Goal: Task Accomplishment & Management: Use online tool/utility

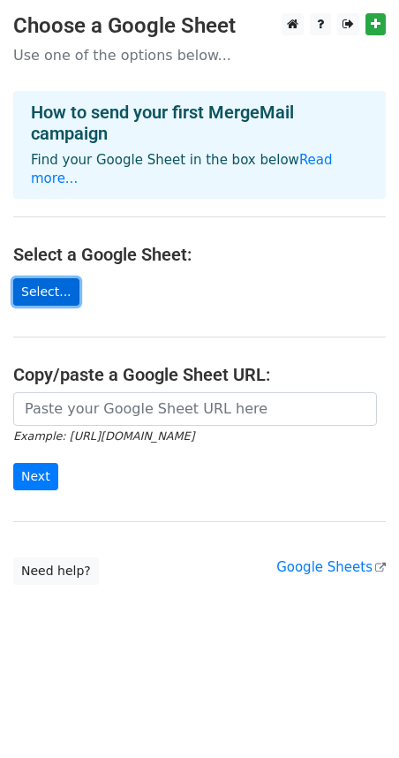
click at [37, 278] on link "Select..." at bounding box center [46, 291] width 66 height 27
click at [44, 280] on link "Select..." at bounding box center [46, 291] width 66 height 27
click at [60, 283] on link "Select..." at bounding box center [46, 291] width 66 height 27
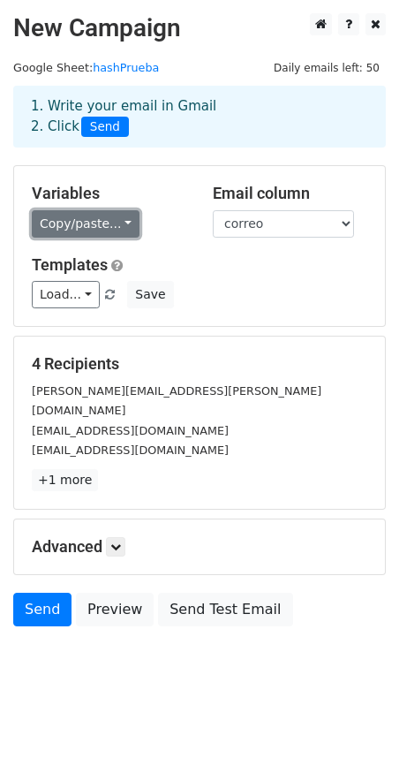
click at [118, 221] on link "Copy/paste..." at bounding box center [86, 223] width 108 height 27
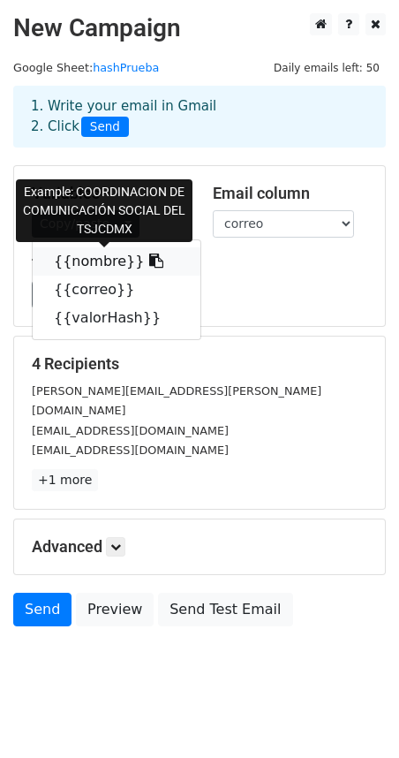
click at [101, 261] on link "{{nombre}}" at bounding box center [117, 261] width 168 height 28
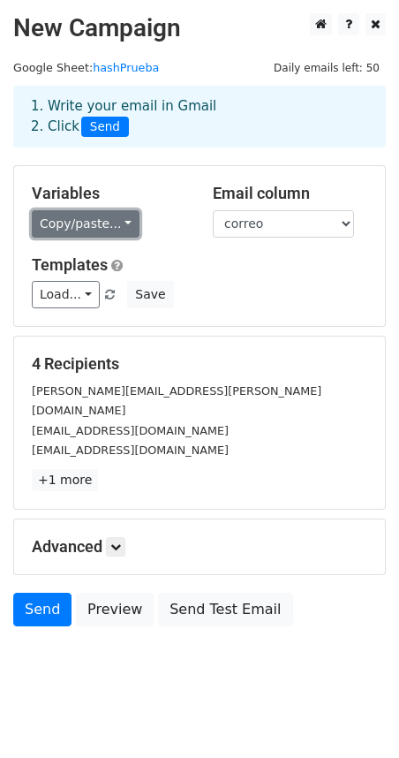
click at [122, 227] on link "Copy/paste..." at bounding box center [86, 223] width 108 height 27
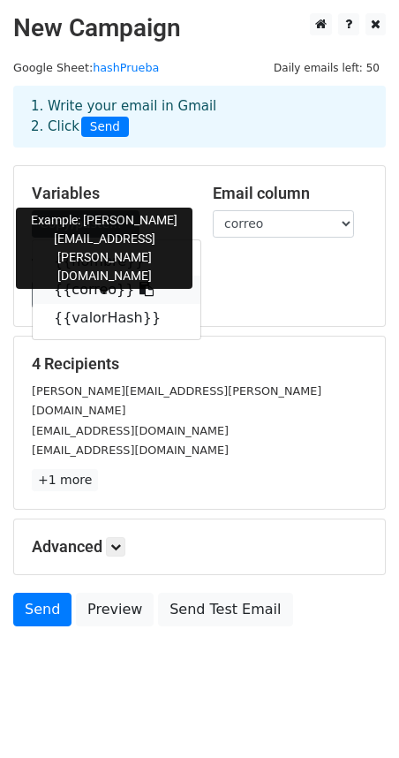
click at [92, 293] on link "{{correo}}" at bounding box center [117, 290] width 168 height 28
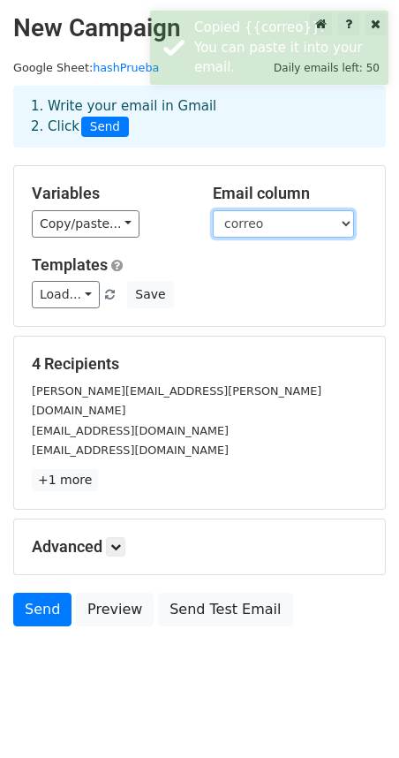
click at [350, 223] on select "nombre correo valorHash" at bounding box center [283, 223] width 141 height 27
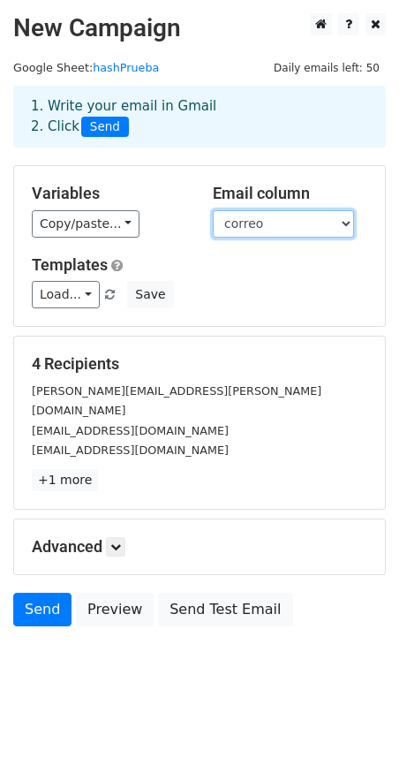
click at [349, 225] on select "nombre correo valorHash" at bounding box center [283, 223] width 141 height 27
click at [213, 210] on select "nombre correo valorHash" at bounding box center [283, 223] width 141 height 27
click at [300, 319] on div "Variables Copy/paste... {{nombre}} {{correo}} {{valorHash}} Email column nombre…" at bounding box center [199, 246] width 371 height 160
click at [344, 222] on select "nombre correo valorHash" at bounding box center [283, 223] width 141 height 27
click at [213, 210] on select "nombre correo valorHash" at bounding box center [283, 223] width 141 height 27
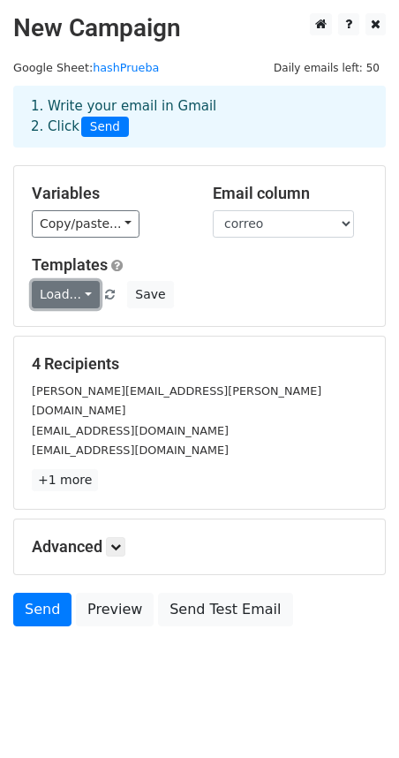
click at [84, 293] on link "Load..." at bounding box center [66, 294] width 68 height 27
click at [249, 301] on div "Load... No templates saved Save" at bounding box center [200, 294] width 362 height 27
click at [206, 392] on small "[PERSON_NAME][EMAIL_ADDRESS][PERSON_NAME][DOMAIN_NAME]" at bounding box center [177, 401] width 290 height 34
click at [216, 421] on div "[EMAIL_ADDRESS][DOMAIN_NAME]" at bounding box center [200, 431] width 362 height 20
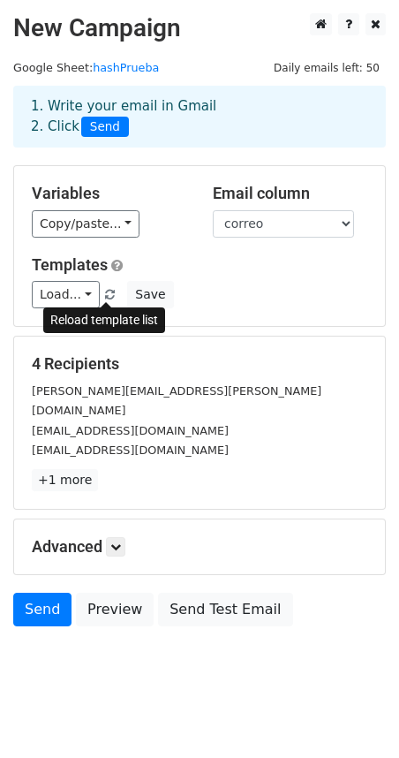
click at [105, 290] on span at bounding box center [110, 295] width 10 height 11
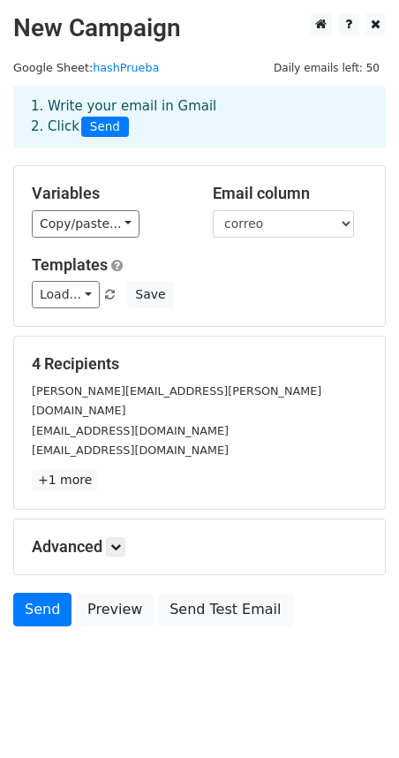
click at [218, 443] on div "4 Recipients hernan.sanchez@tsjcdmx.gob.mx hernansz90@gmail.com hernansz@icloud…" at bounding box center [200, 422] width 336 height 137
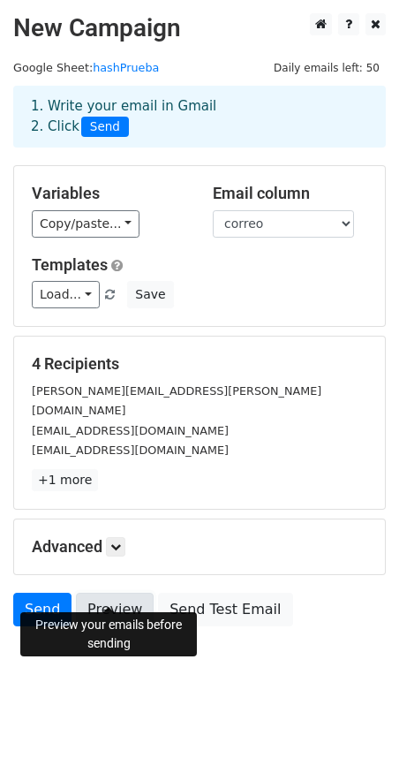
click at [121, 599] on link "Preview" at bounding box center [115, 610] width 78 height 34
click at [101, 593] on link "Preview" at bounding box center [115, 610] width 78 height 34
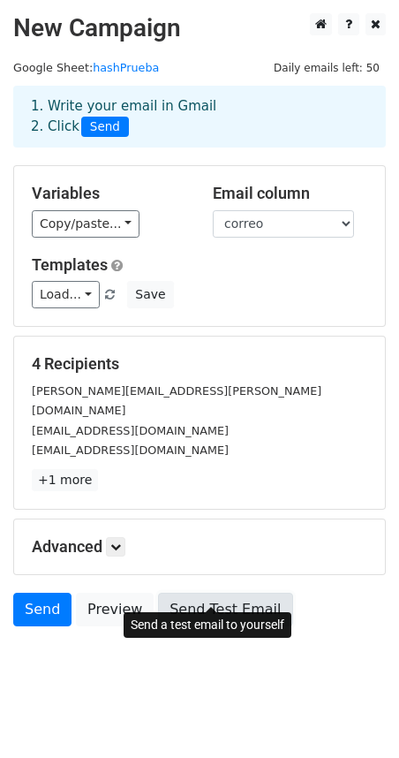
click at [217, 597] on link "Send Test Email" at bounding box center [225, 610] width 134 height 34
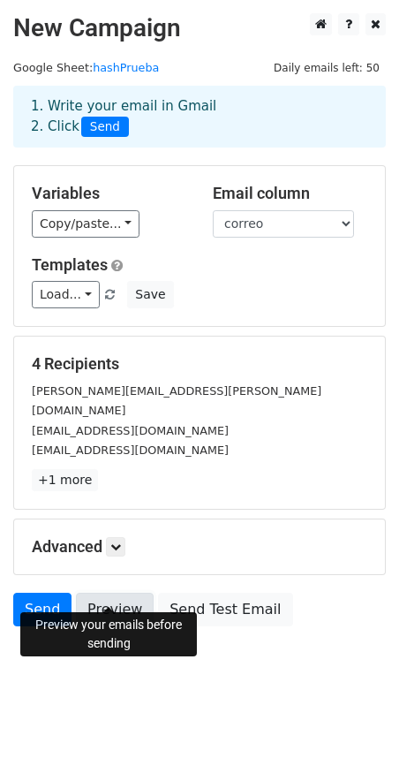
click at [110, 593] on link "Preview" at bounding box center [115, 610] width 78 height 34
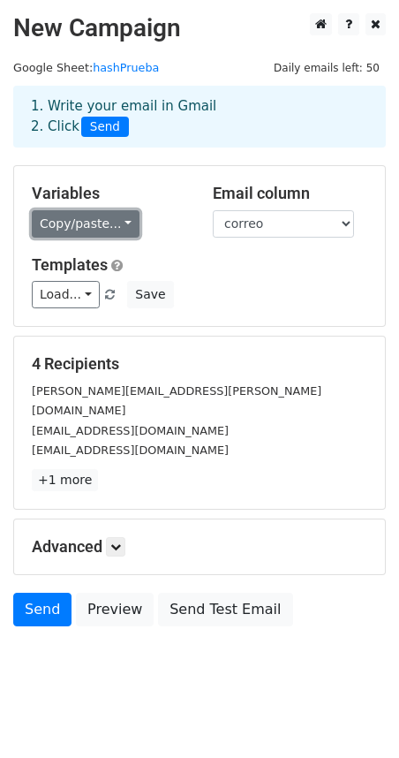
click at [124, 224] on link "Copy/paste..." at bounding box center [86, 223] width 108 height 27
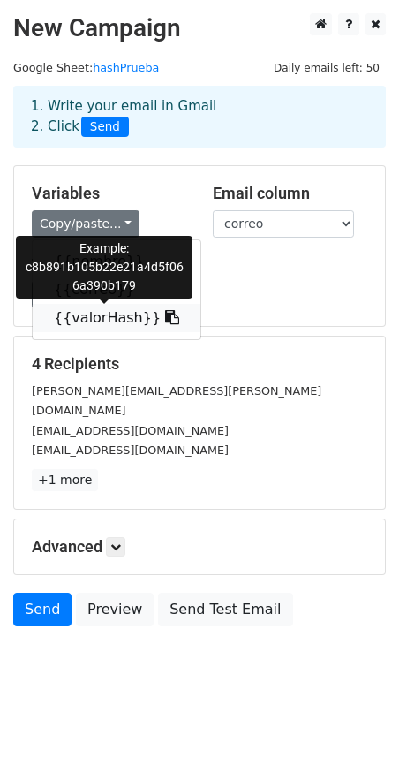
click at [100, 315] on link "{{valorHash}}" at bounding box center [117, 318] width 168 height 28
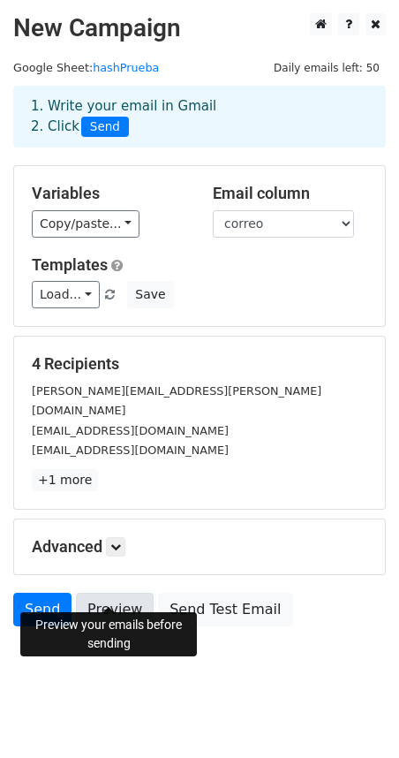
click at [125, 593] on link "Preview" at bounding box center [115, 610] width 78 height 34
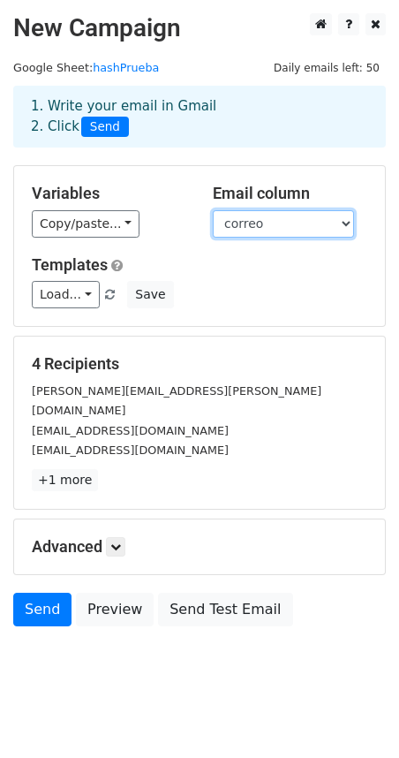
click at [344, 227] on select "nombre correo valorHash" at bounding box center [283, 223] width 141 height 27
click at [213, 210] on select "nombre correo valorHash" at bounding box center [283, 223] width 141 height 27
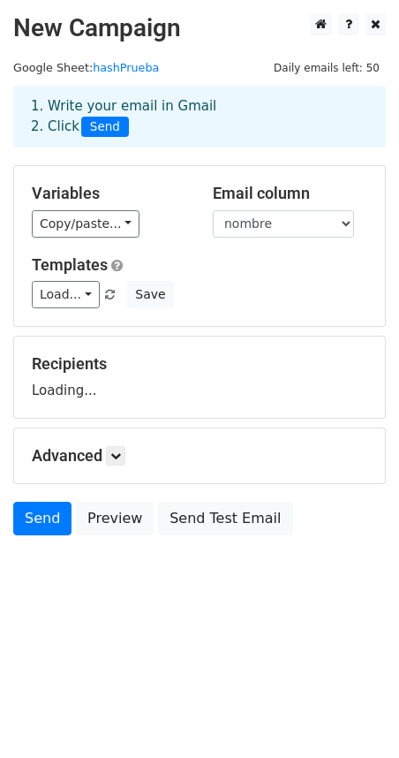
click at [298, 301] on div "Load... No templates saved Save" at bounding box center [200, 294] width 362 height 27
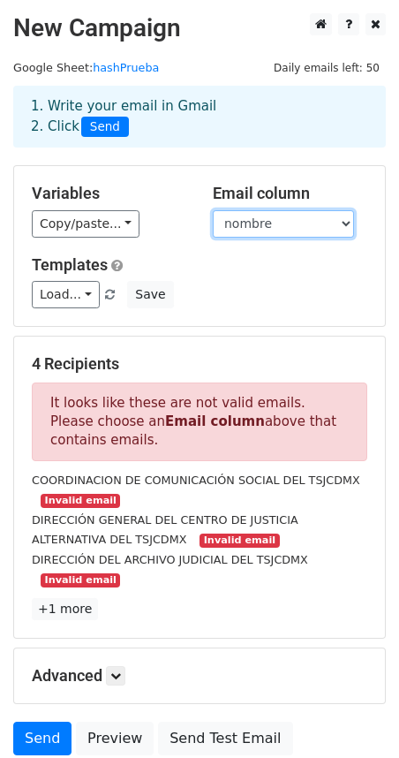
click at [344, 224] on select "nombre correo valorHash" at bounding box center [283, 223] width 141 height 27
select select "correo"
click at [213, 210] on select "nombre correo valorHash" at bounding box center [283, 223] width 141 height 27
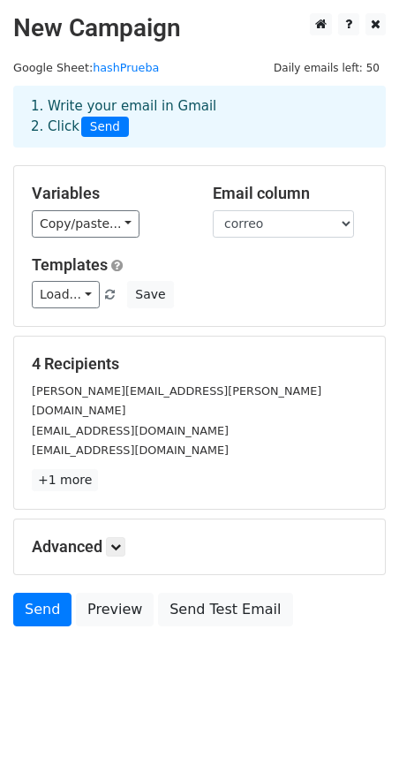
click at [117, 538] on div "Advanced Tracking Track Opens UTM Codes Track Clicks Filters Only include sprea…" at bounding box center [199, 546] width 371 height 55
click at [120, 542] on icon at bounding box center [115, 547] width 11 height 11
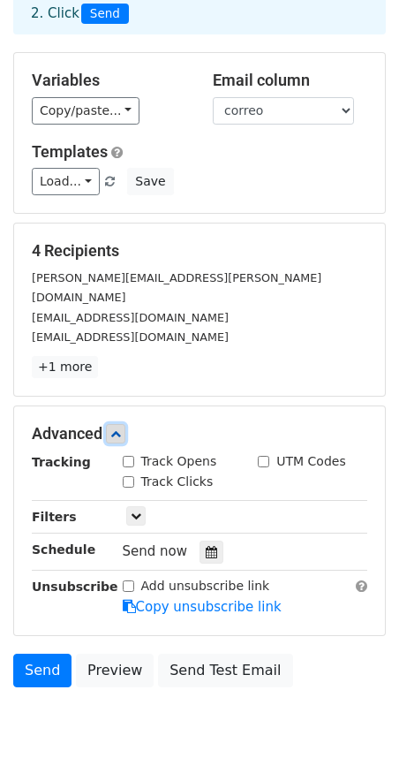
scroll to position [118, 0]
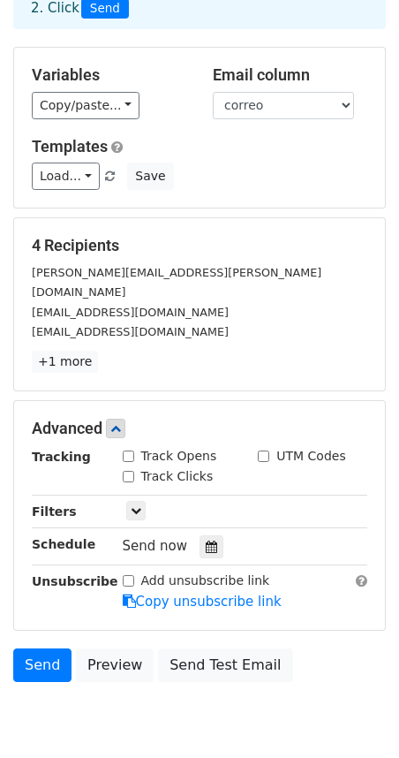
click at [321, 189] on div "Load... No templates saved Save" at bounding box center [200, 176] width 362 height 27
click at [345, 113] on select "nombre correo valorHash" at bounding box center [283, 105] width 141 height 27
click at [309, 102] on select "nombre correo valorHash" at bounding box center [283, 105] width 141 height 27
click at [213, 92] on select "nombre correo valorHash" at bounding box center [283, 105] width 141 height 27
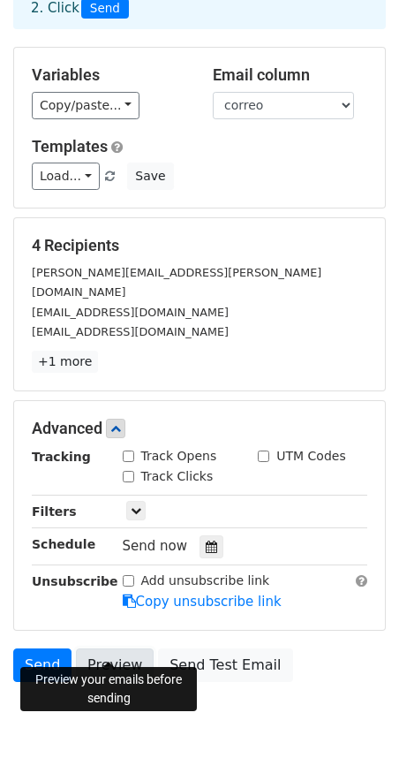
click at [113, 648] on link "Preview" at bounding box center [115, 665] width 78 height 34
click at [105, 649] on link "Preview" at bounding box center [115, 665] width 78 height 34
click at [110, 648] on link "Preview" at bounding box center [115, 665] width 78 height 34
click at [117, 648] on link "Preview" at bounding box center [115, 665] width 78 height 34
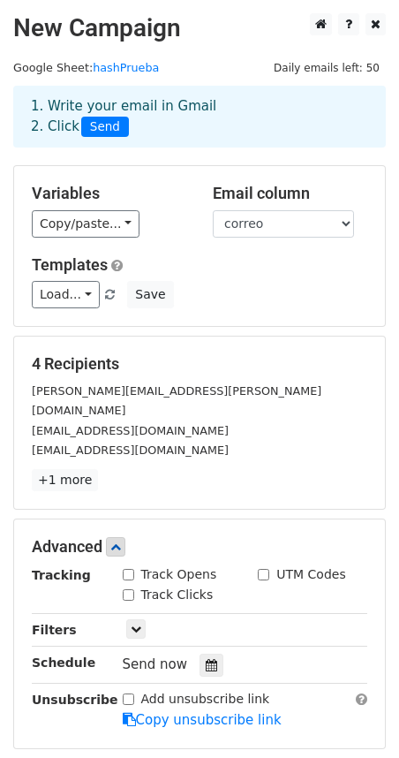
scroll to position [172, 0]
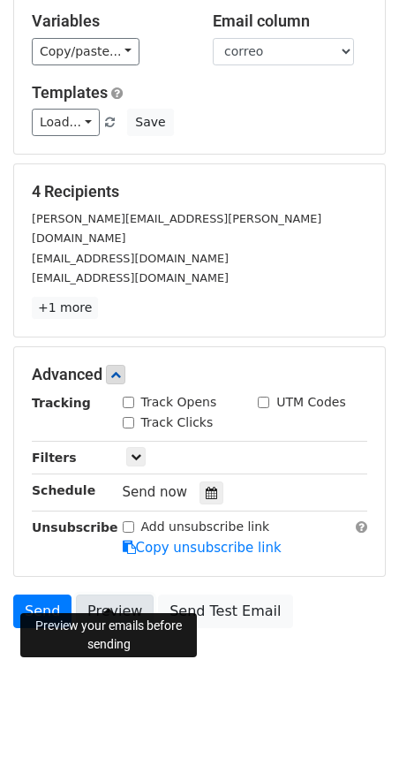
click at [114, 595] on link "Preview" at bounding box center [115, 612] width 78 height 34
click at [125, 595] on link "Preview" at bounding box center [115, 612] width 78 height 34
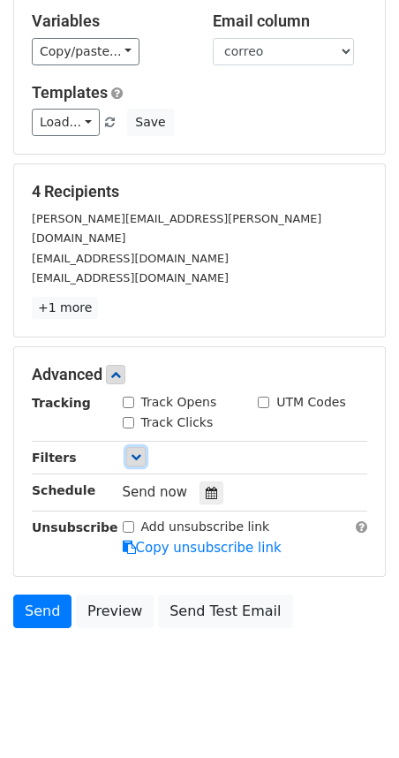
click at [138, 451] on icon at bounding box center [136, 456] width 11 height 11
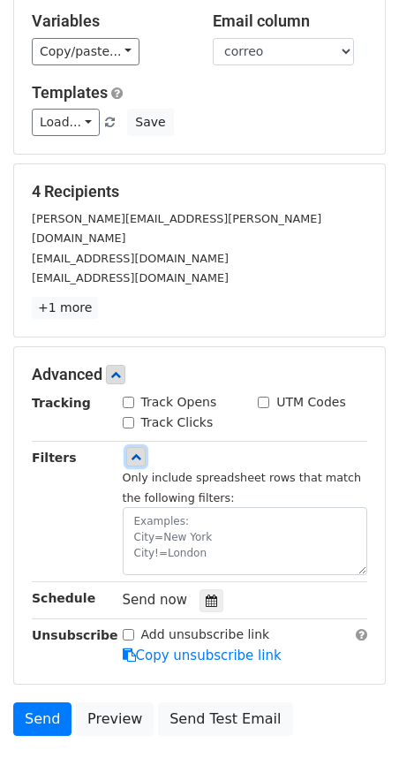
click at [138, 451] on icon at bounding box center [136, 456] width 11 height 11
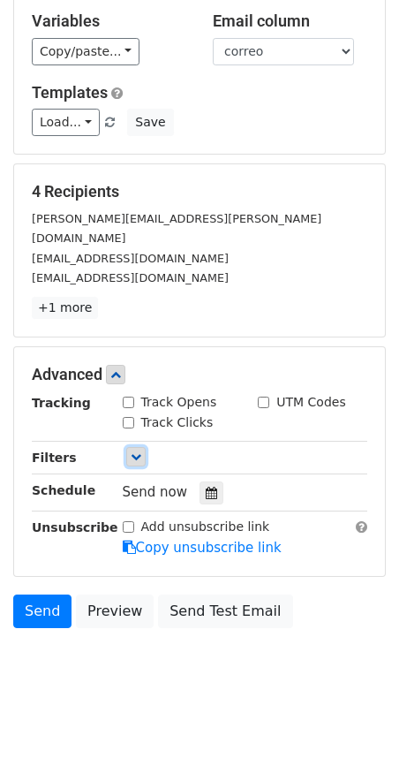
scroll to position [0, 0]
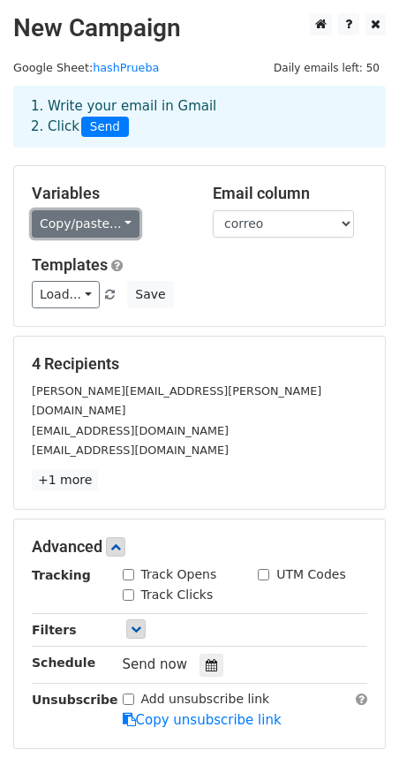
click at [121, 220] on link "Copy/paste..." at bounding box center [86, 223] width 108 height 27
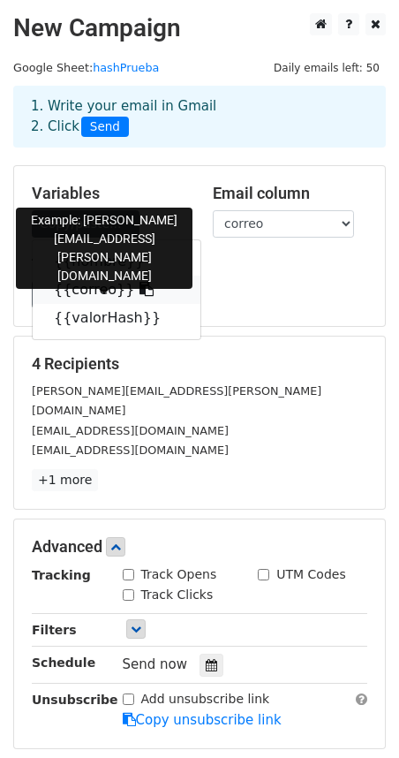
click at [90, 289] on link "{{correo}}" at bounding box center [117, 290] width 168 height 28
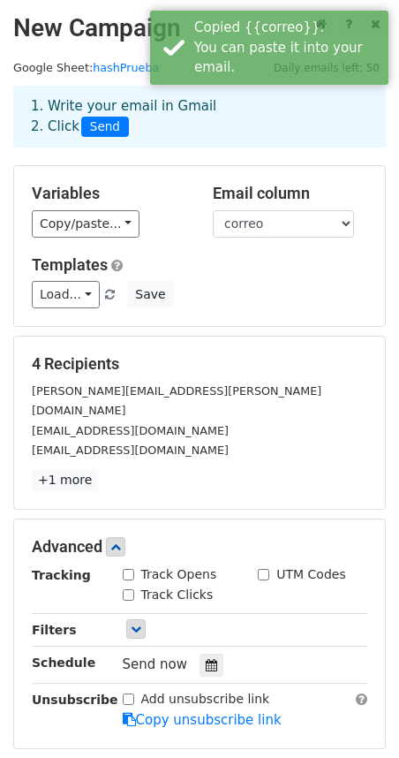
scroll to position [172, 0]
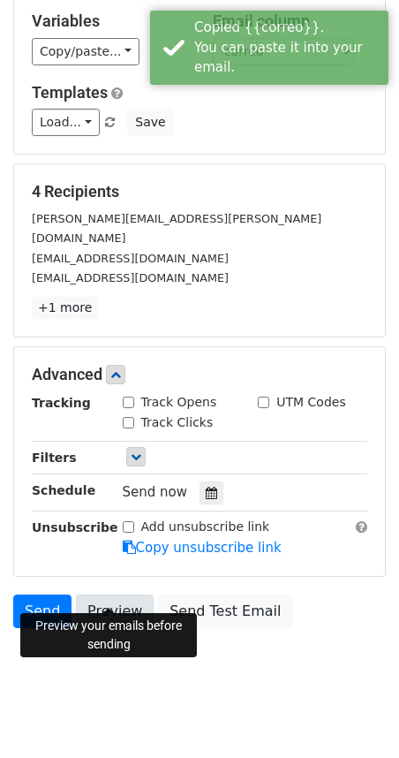
click at [108, 595] on link "Preview" at bounding box center [115, 612] width 78 height 34
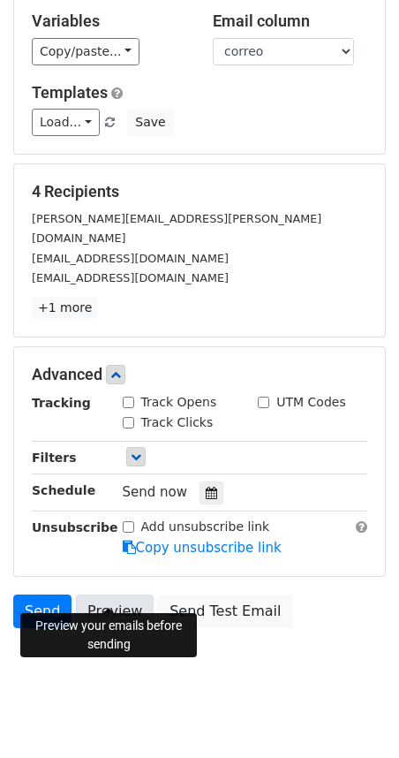
click at [121, 598] on link "Preview" at bounding box center [115, 612] width 78 height 34
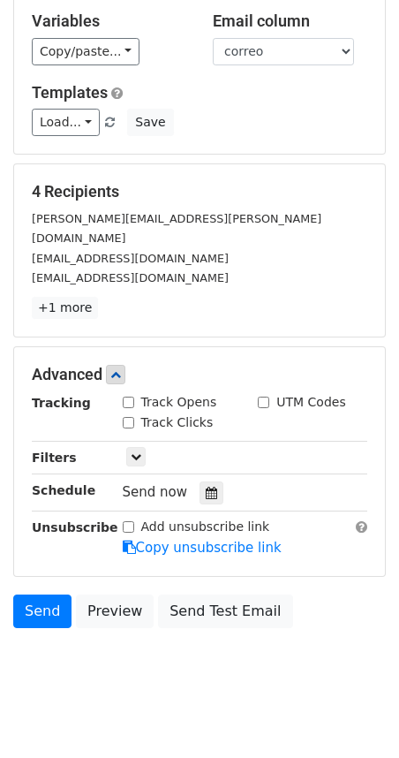
click at [218, 273] on div "4 Recipients hernan.sanchez@tsjcdmx.gob.mx hernansz90@gmail.com hernansz@icloud…" at bounding box center [200, 250] width 336 height 137
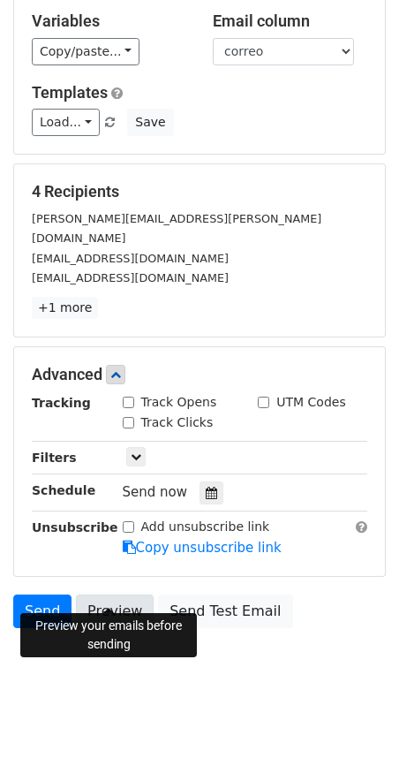
click at [113, 595] on link "Preview" at bounding box center [115, 612] width 78 height 34
click at [107, 595] on link "Preview" at bounding box center [115, 612] width 78 height 34
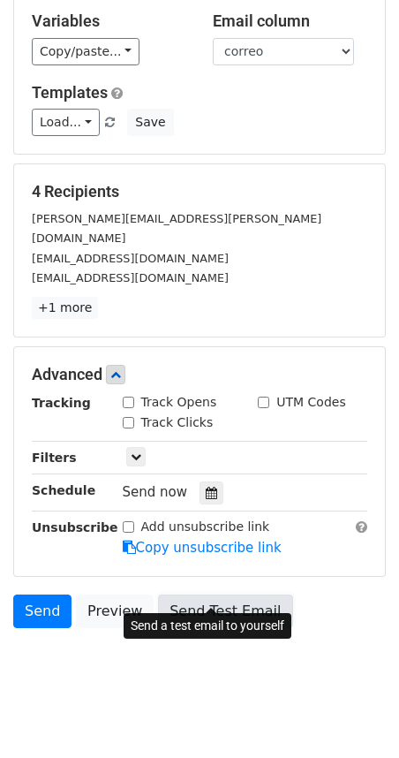
click at [227, 595] on link "Send Test Email" at bounding box center [225, 612] width 134 height 34
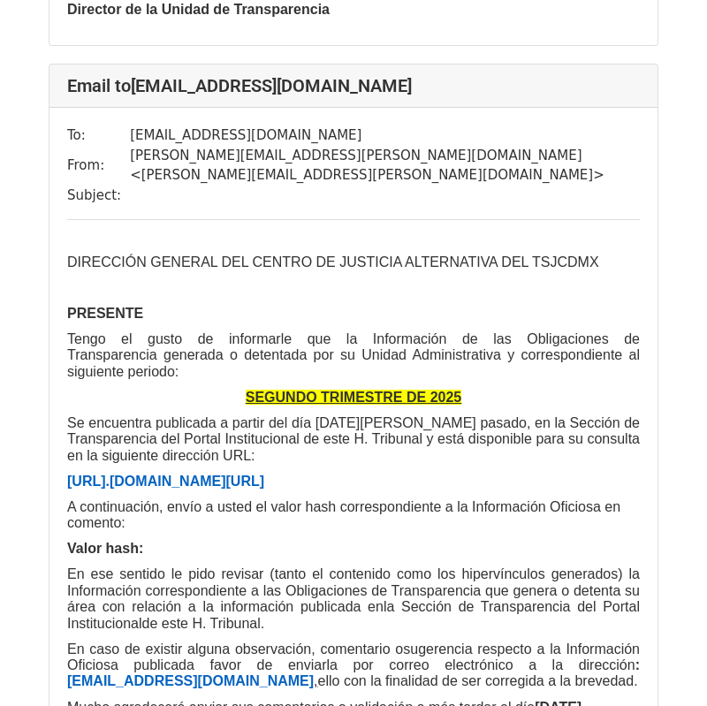
scroll to position [983, 0]
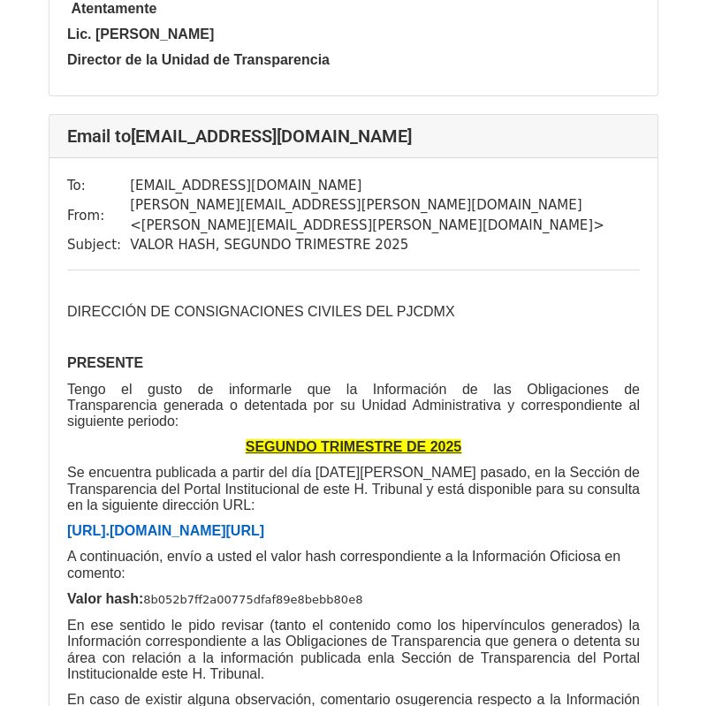
scroll to position [2895, 0]
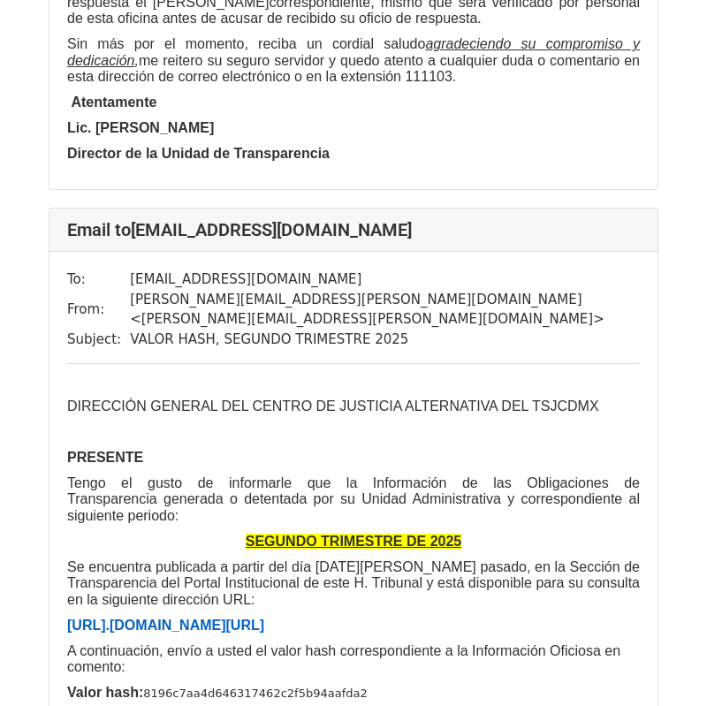
scroll to position [892, 0]
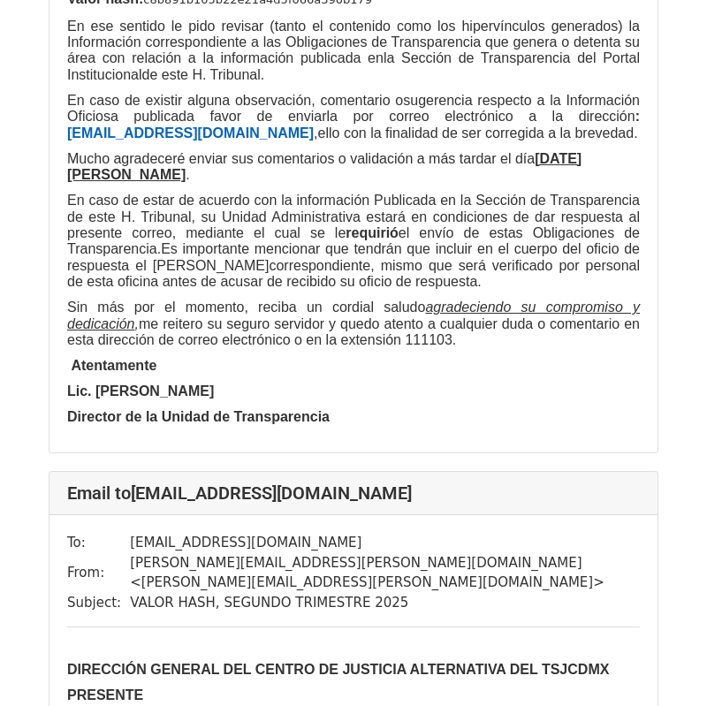
scroll to position [604, 0]
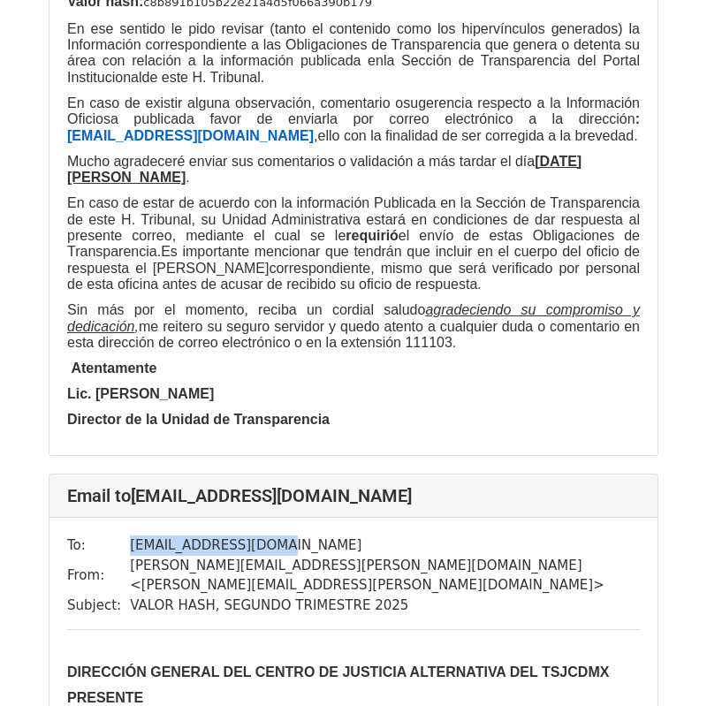
drag, startPoint x: 307, startPoint y: 440, endPoint x: 125, endPoint y: 446, distance: 182.1
click at [130, 535] on td "[EMAIL_ADDRESS][DOMAIN_NAME]" at bounding box center [385, 545] width 510 height 20
copy td "[EMAIL_ADDRESS][DOMAIN_NAME]"
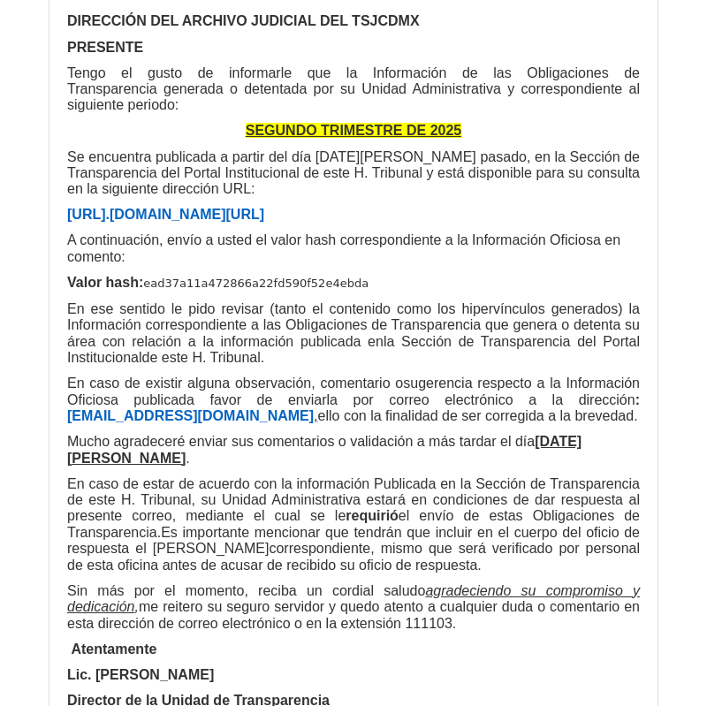
scroll to position [2187, 0]
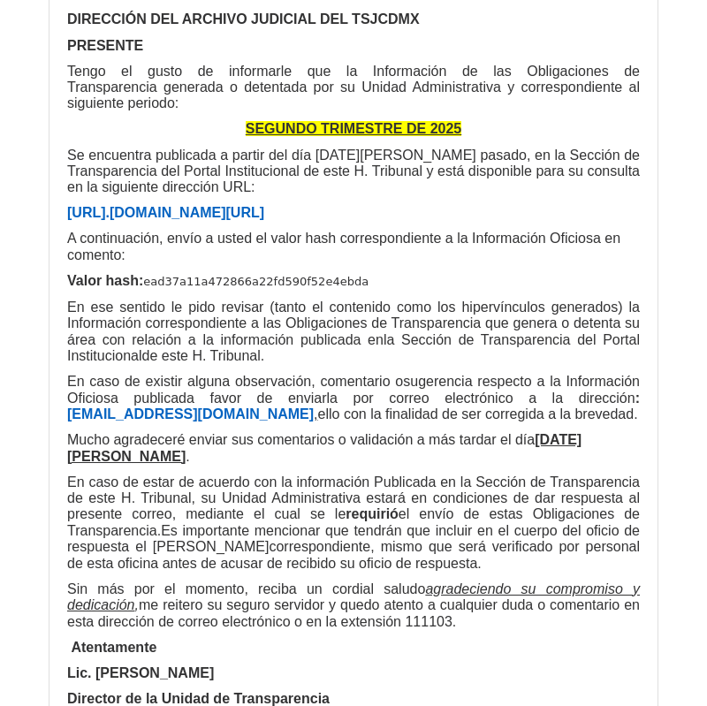
drag, startPoint x: 403, startPoint y: 584, endPoint x: 129, endPoint y: 580, distance: 273.9
copy td "VALOR HASH, SEGUNDO TRIMESTRE 2025"
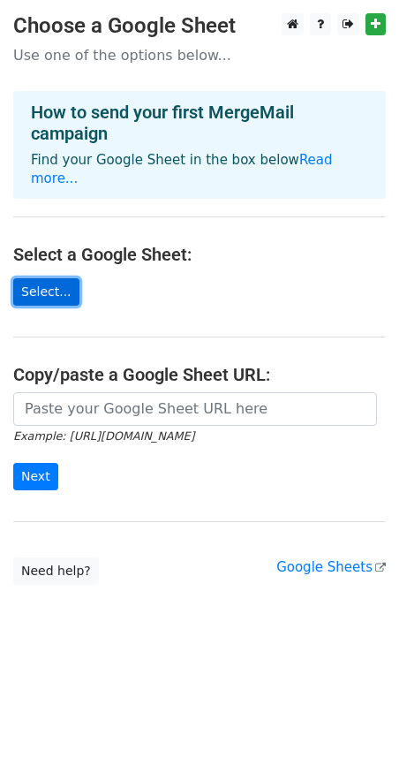
click at [57, 278] on link "Select..." at bounding box center [46, 291] width 66 height 27
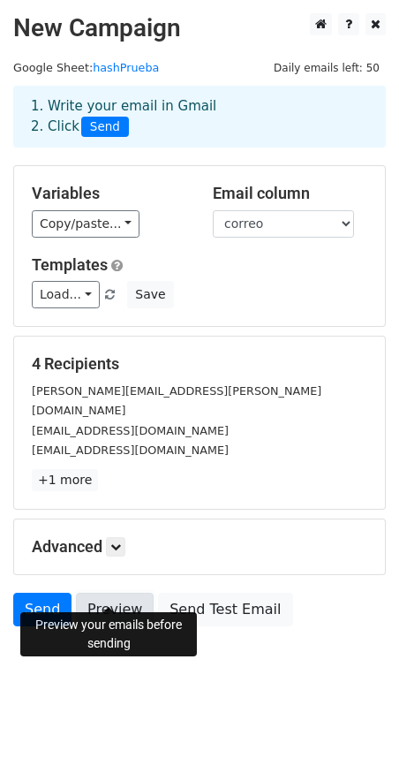
click at [100, 593] on link "Preview" at bounding box center [115, 610] width 78 height 34
click at [109, 597] on link "Preview" at bounding box center [115, 610] width 78 height 34
click at [116, 593] on link "Preview" at bounding box center [115, 610] width 78 height 34
click at [108, 593] on link "Preview" at bounding box center [115, 610] width 78 height 34
click at [117, 593] on link "Preview" at bounding box center [115, 610] width 78 height 34
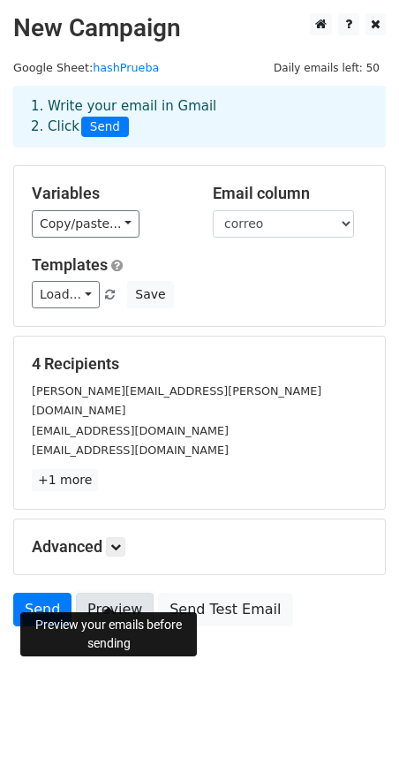
click at [118, 593] on link "Preview" at bounding box center [115, 610] width 78 height 34
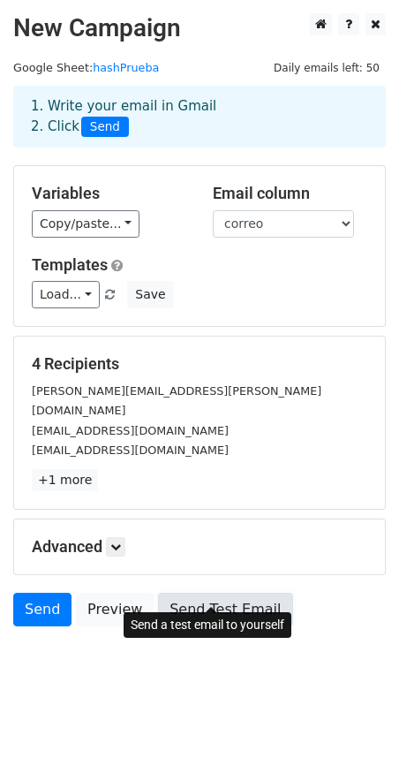
click at [207, 593] on link "Send Test Email" at bounding box center [225, 610] width 134 height 34
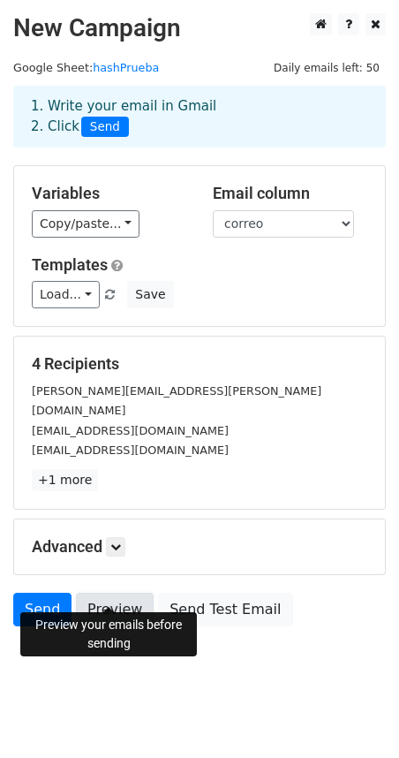
click at [118, 593] on link "Preview" at bounding box center [115, 610] width 78 height 34
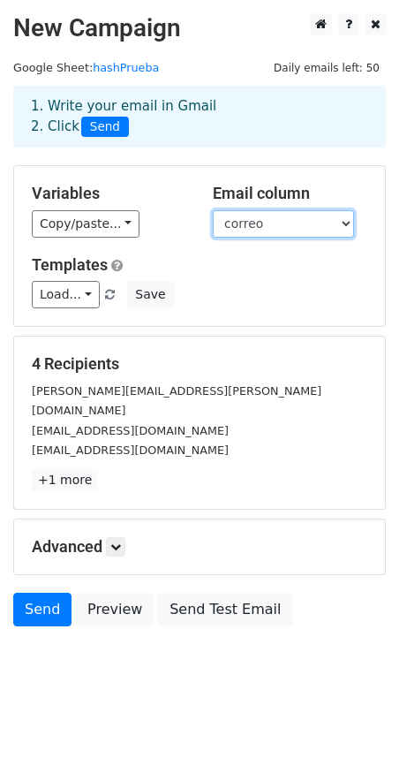
click at [260, 225] on select "nombre correo valorHash" at bounding box center [283, 223] width 141 height 27
click at [112, 242] on div "Variables Copy/paste... {{nombre}} {{correo}} {{valorHash}} Email column nombre…" at bounding box center [199, 246] width 371 height 160
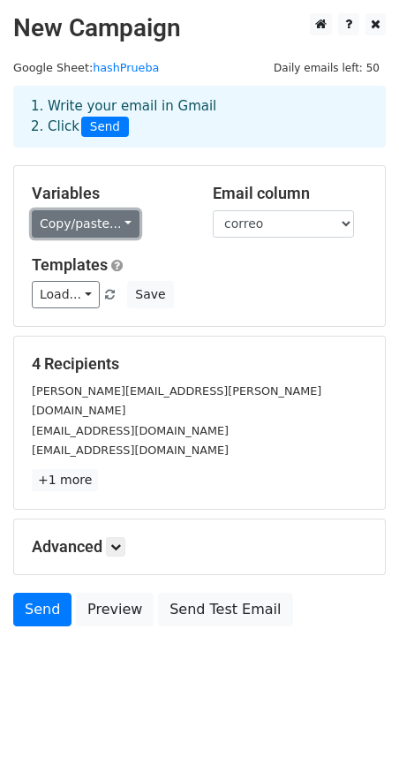
click at [113, 226] on link "Copy/paste..." at bounding box center [86, 223] width 108 height 27
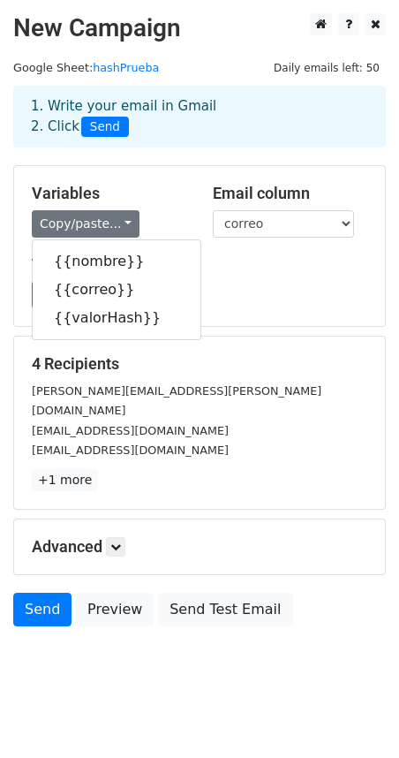
click at [158, 188] on h5 "Variables" at bounding box center [109, 193] width 155 height 19
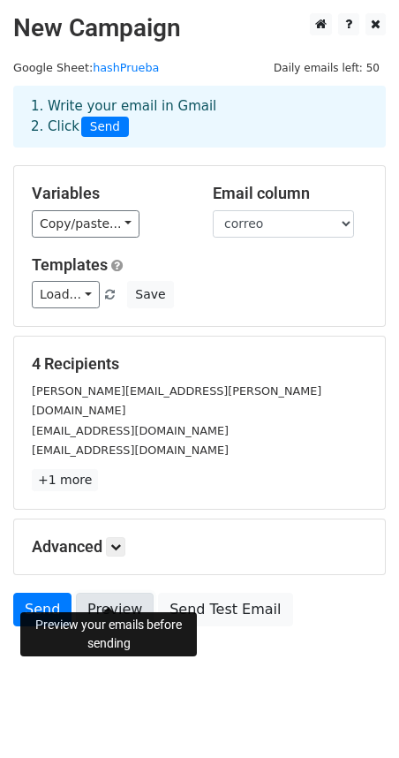
click at [120, 593] on link "Preview" at bounding box center [115, 610] width 78 height 34
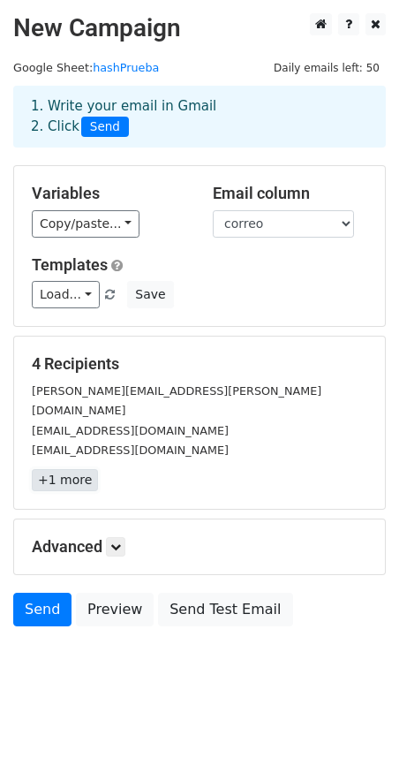
click at [72, 469] on link "+1 more" at bounding box center [65, 480] width 66 height 22
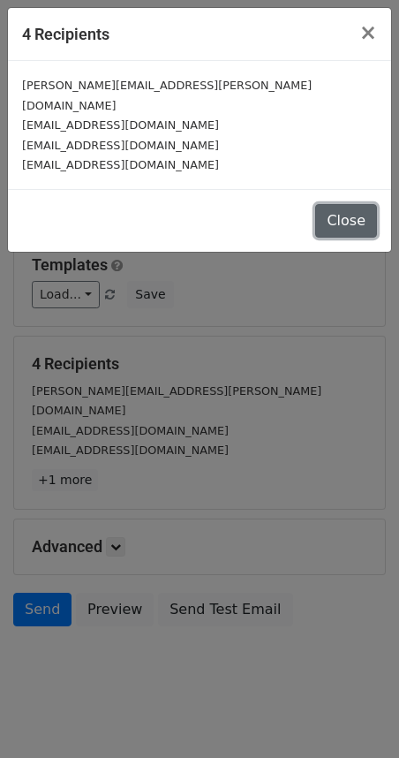
click at [358, 204] on button "Close" at bounding box center [346, 221] width 62 height 34
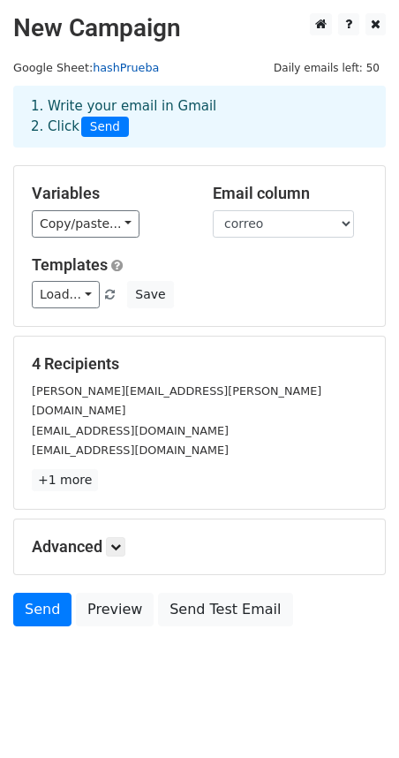
click at [109, 70] on link "hashPrueba" at bounding box center [126, 67] width 66 height 13
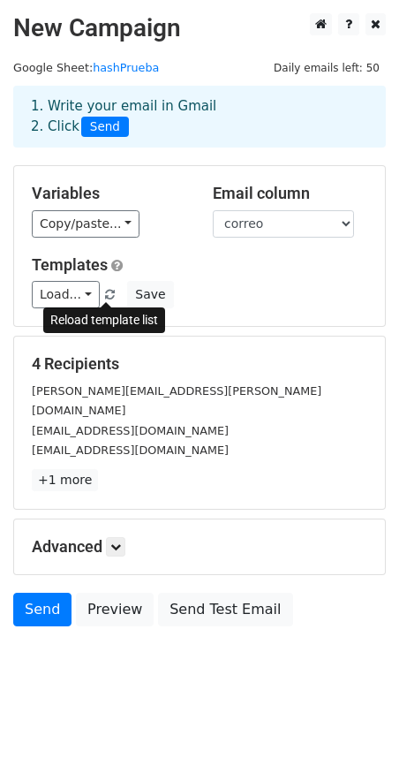
click at [110, 294] on span at bounding box center [110, 295] width 10 height 11
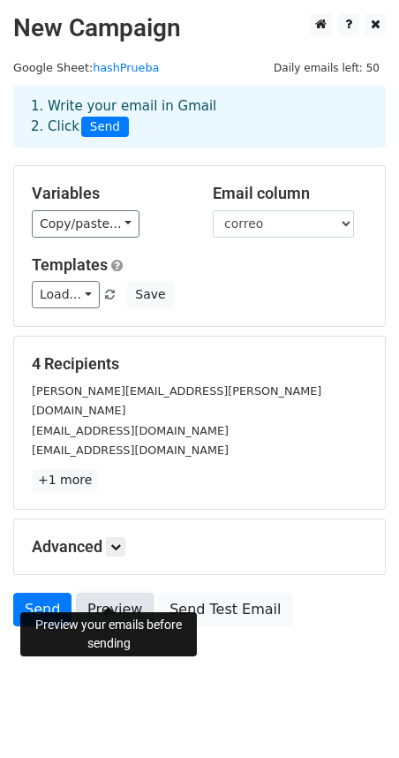
click at [96, 593] on link "Preview" at bounding box center [115, 610] width 78 height 34
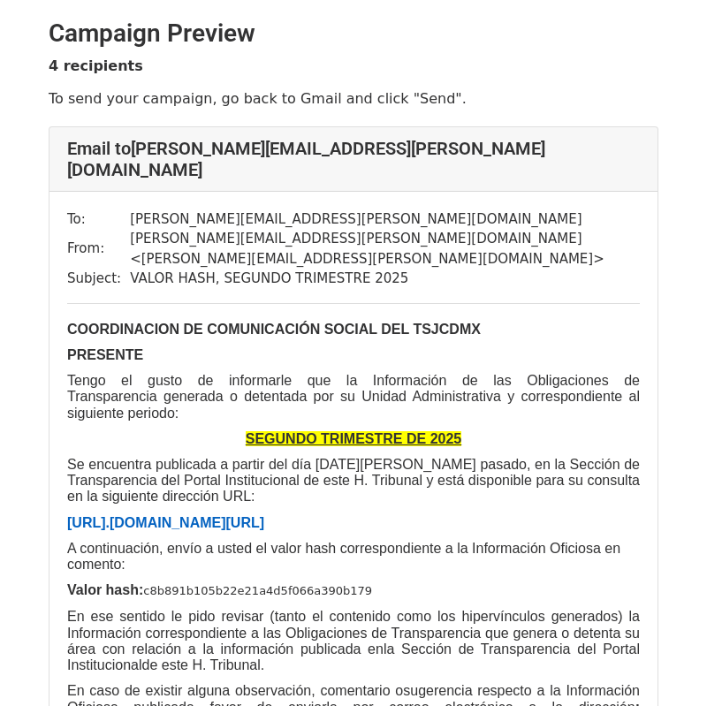
click at [461, 159] on div "Email to [PERSON_NAME][EMAIL_ADDRESS][PERSON_NAME][DOMAIN_NAME]" at bounding box center [353, 159] width 608 height 64
click at [512, 152] on h4 "Email to [PERSON_NAME][EMAIL_ADDRESS][PERSON_NAME][DOMAIN_NAME]" at bounding box center [353, 159] width 572 height 42
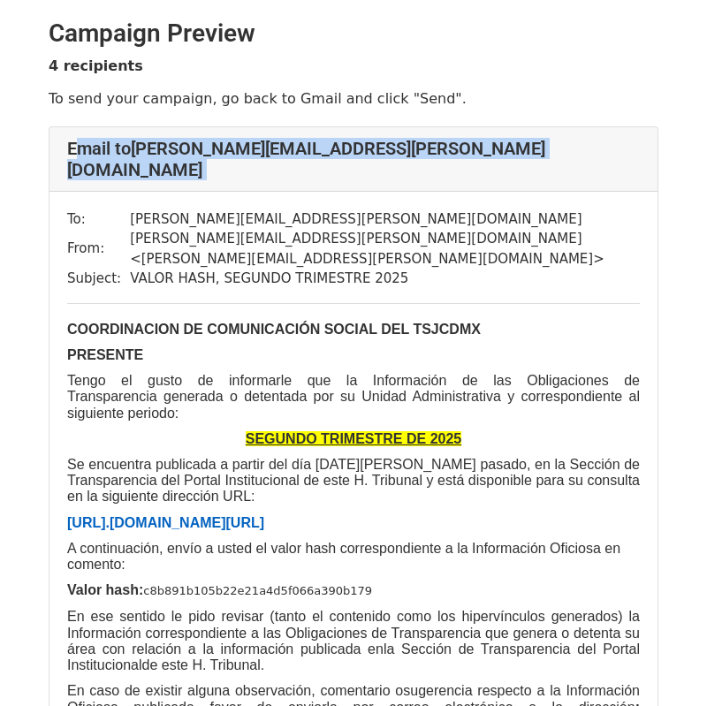
click at [512, 152] on h4 "Email to [PERSON_NAME][EMAIL_ADDRESS][PERSON_NAME][DOMAIN_NAME]" at bounding box center [353, 159] width 572 height 42
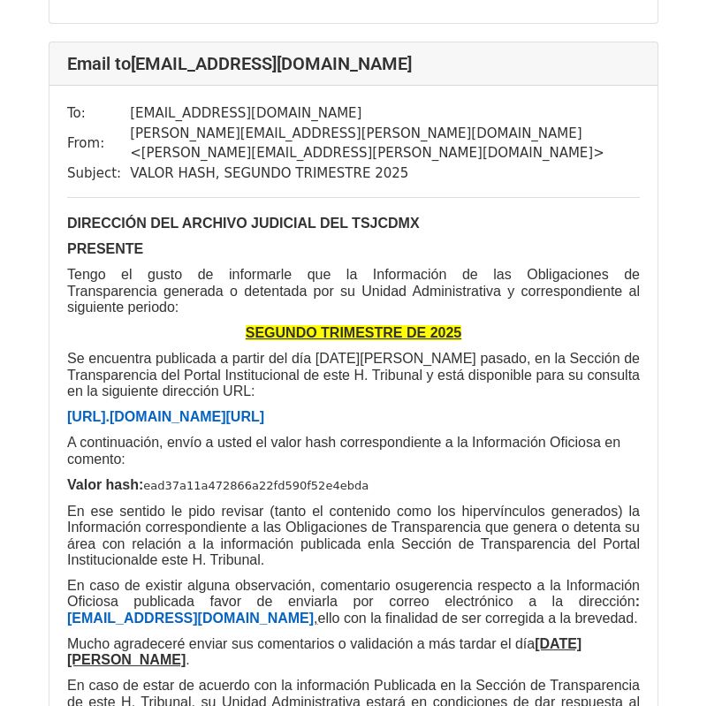
scroll to position [1940, 0]
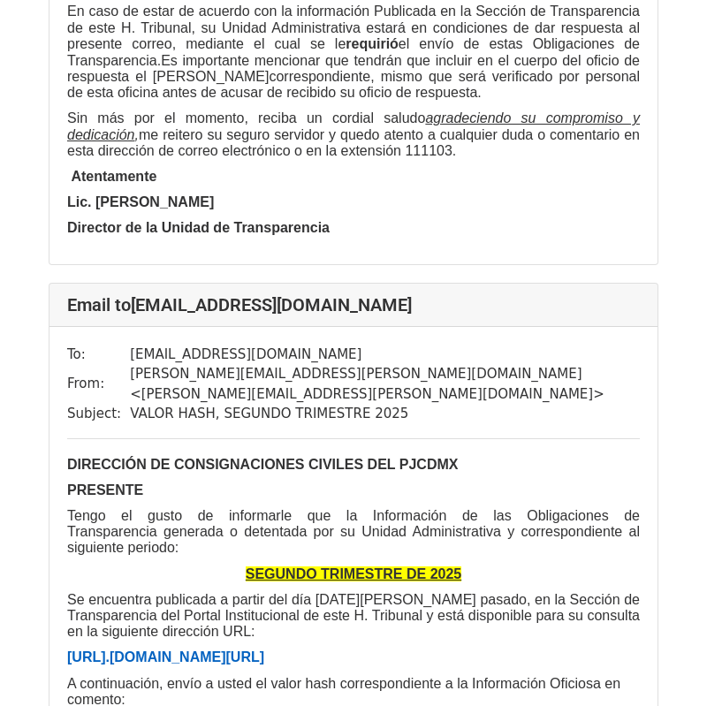
scroll to position [2880, 0]
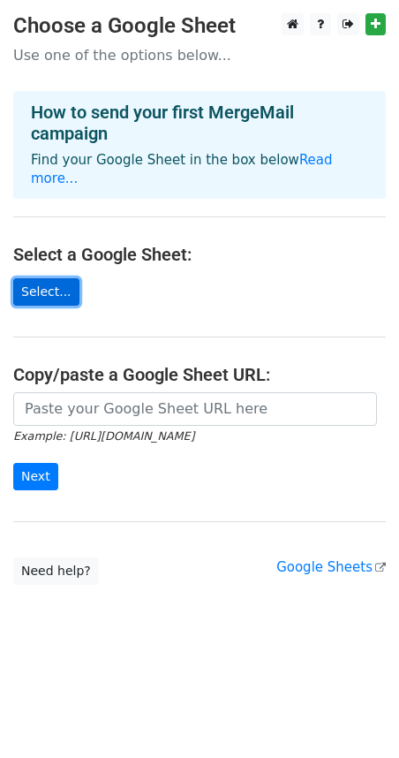
click at [46, 278] on link "Select..." at bounding box center [46, 291] width 66 height 27
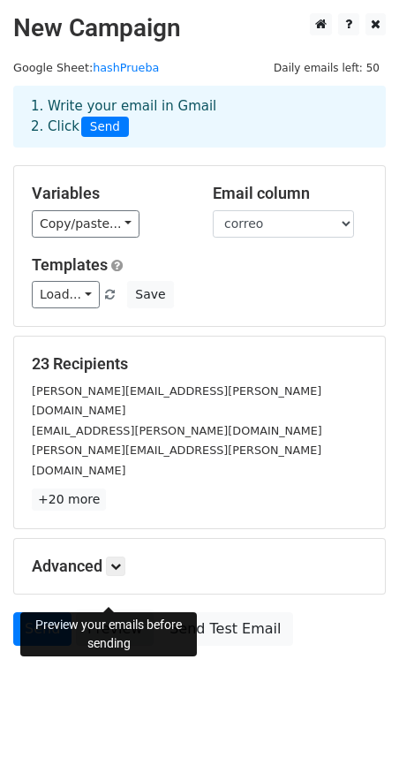
click at [108, 612] on link "Preview" at bounding box center [115, 629] width 78 height 34
click at [113, 612] on link "Preview" at bounding box center [115, 629] width 78 height 34
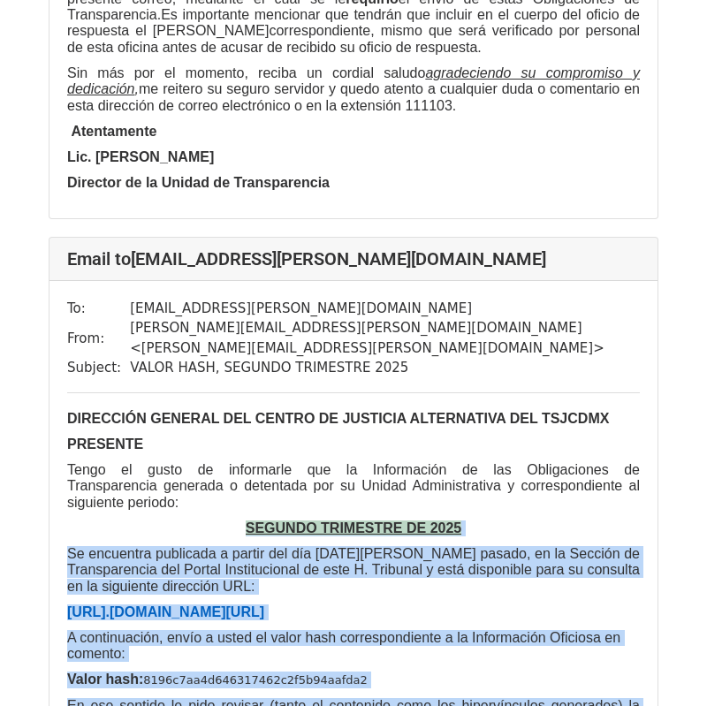
scroll to position [827, 0]
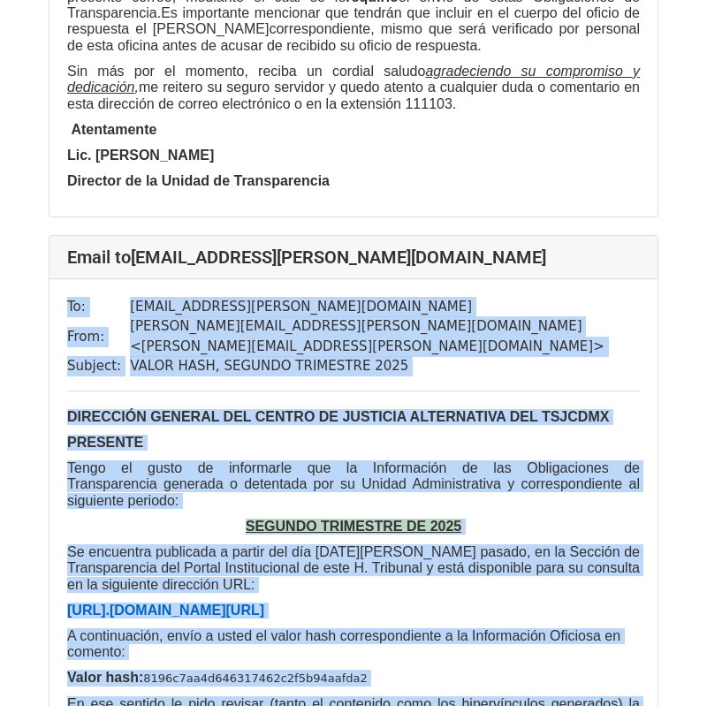
drag, startPoint x: 305, startPoint y: 596, endPoint x: 66, endPoint y: 189, distance: 472.0
click at [66, 279] on div "To: [PERSON_NAME][EMAIL_ADDRESS][DOMAIN_NAME] From: [PERSON_NAME][EMAIL_ADDRESS…" at bounding box center [353, 705] width 608 height 852
copy div "Lo: ipsumdol.sitam@consect.adi.el Sedd: eiusmo.tempori@utlabor.etd.ma < aliqua.…"
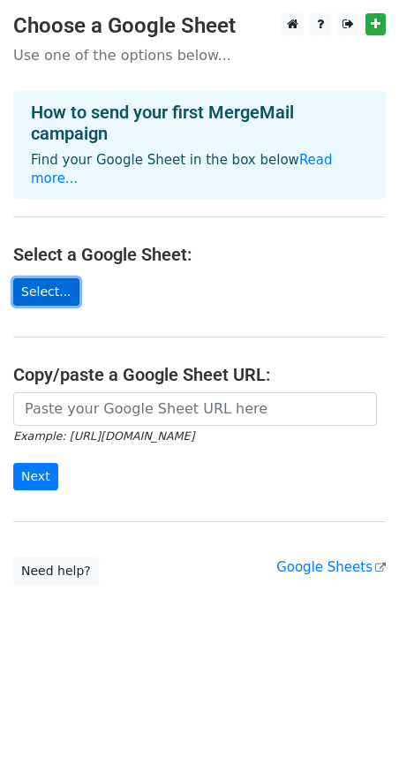
click at [55, 278] on link "Select..." at bounding box center [46, 291] width 66 height 27
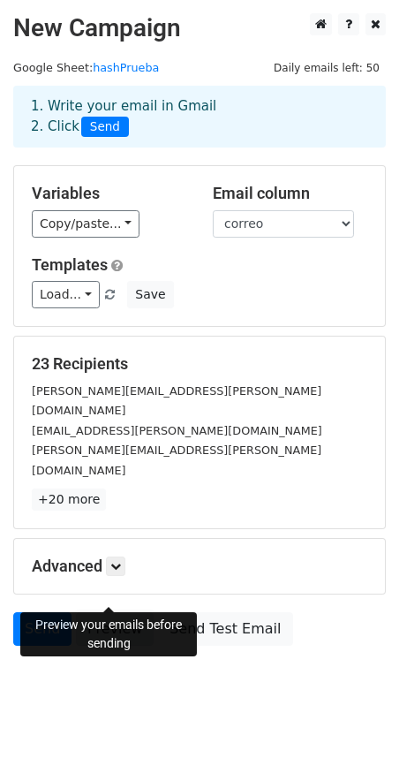
click at [116, 612] on link "Preview" at bounding box center [115, 629] width 78 height 34
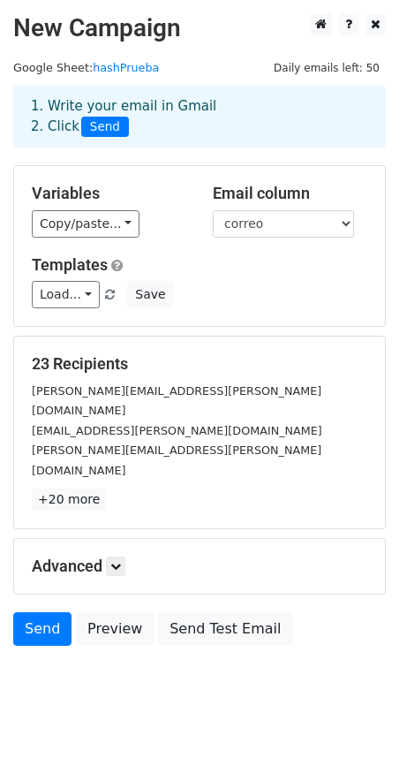
click at [254, 482] on div "23 Recipients denisse.santoyo@tsjcdmx.gob.mx ricardoj.perez@tsjcdmx.gob.mx mari…" at bounding box center [199, 433] width 371 height 192
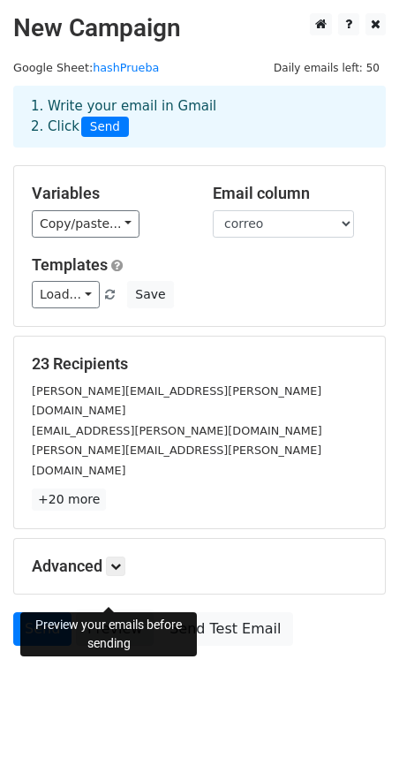
click at [96, 612] on link "Preview" at bounding box center [115, 629] width 78 height 34
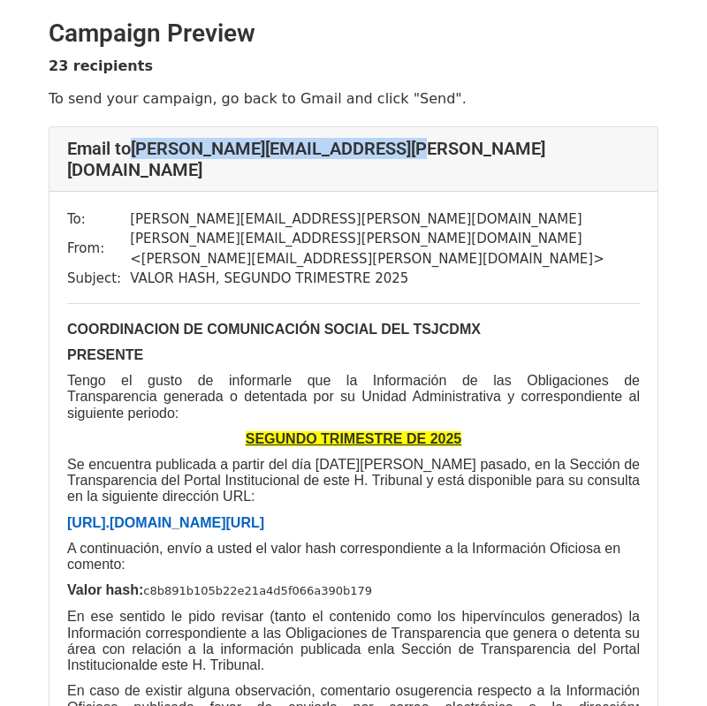
drag, startPoint x: 432, startPoint y: 148, endPoint x: 135, endPoint y: 147, distance: 296.8
click at [135, 147] on h4 "Email to [PERSON_NAME][EMAIL_ADDRESS][PERSON_NAME][DOMAIN_NAME]" at bounding box center [353, 159] width 572 height 42
copy h4 "[PERSON_NAME][EMAIL_ADDRESS][PERSON_NAME][DOMAIN_NAME]"
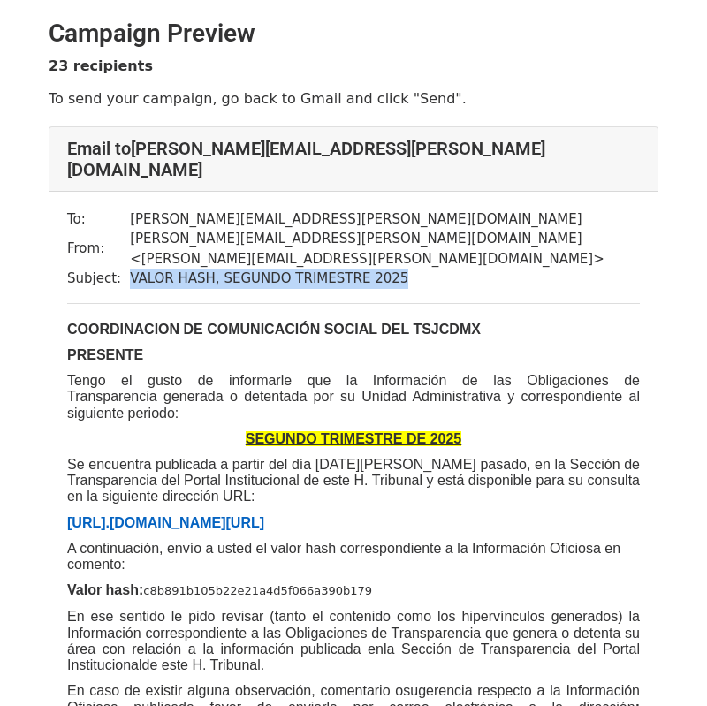
drag, startPoint x: 417, startPoint y: 241, endPoint x: 125, endPoint y: 237, distance: 291.6
click at [130, 269] on td "VALOR HASH, SEGUNDO TRIMESTRE 2025" at bounding box center [385, 279] width 510 height 20
copy td "VALOR HASH, SEGUNDO TRIMESTRE 2025"
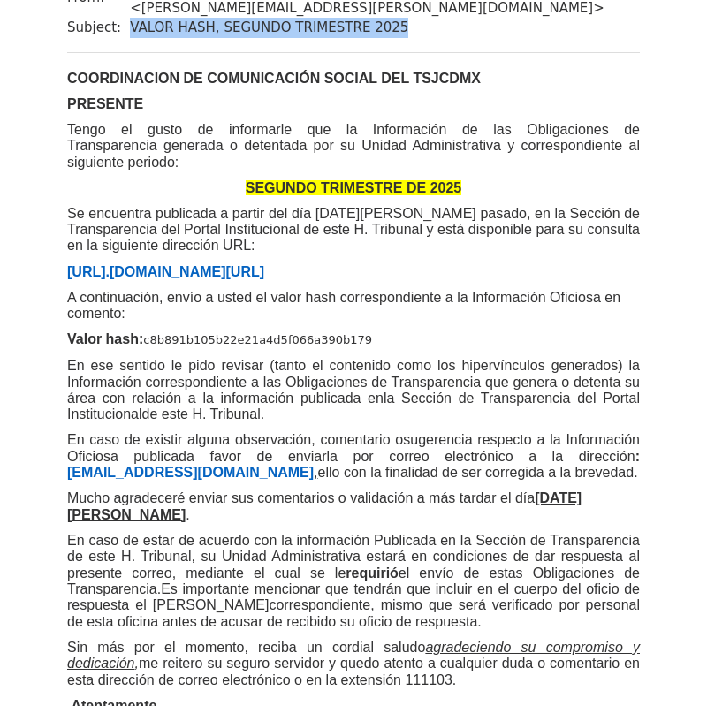
scroll to position [258, 0]
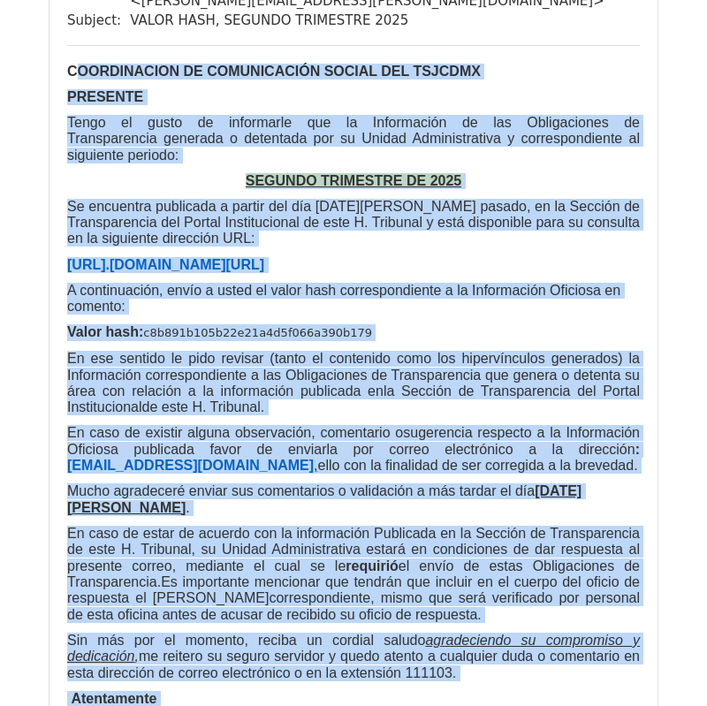
drag, startPoint x: 306, startPoint y: 645, endPoint x: 73, endPoint y: 36, distance: 651.5
click at [73, 64] on div "COORDINACION DE COMUNICACIÓN SOCIAL DEL TSJCDMX PRESENTE Tengo el gusto de info…" at bounding box center [353, 411] width 572 height 695
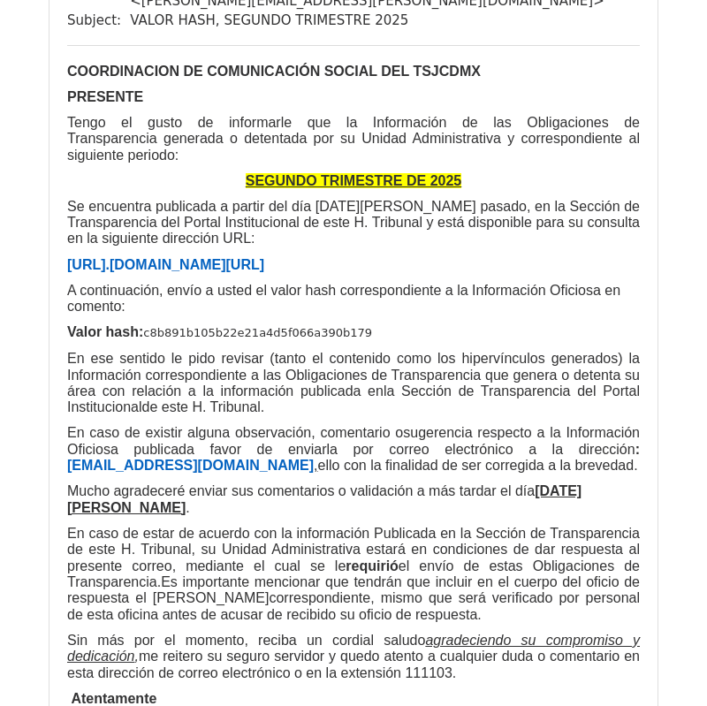
click at [67, 64] on b "COORDINACION DE COMUNICACIÓN SOCIAL DEL TSJCDMX" at bounding box center [273, 71] width 413 height 15
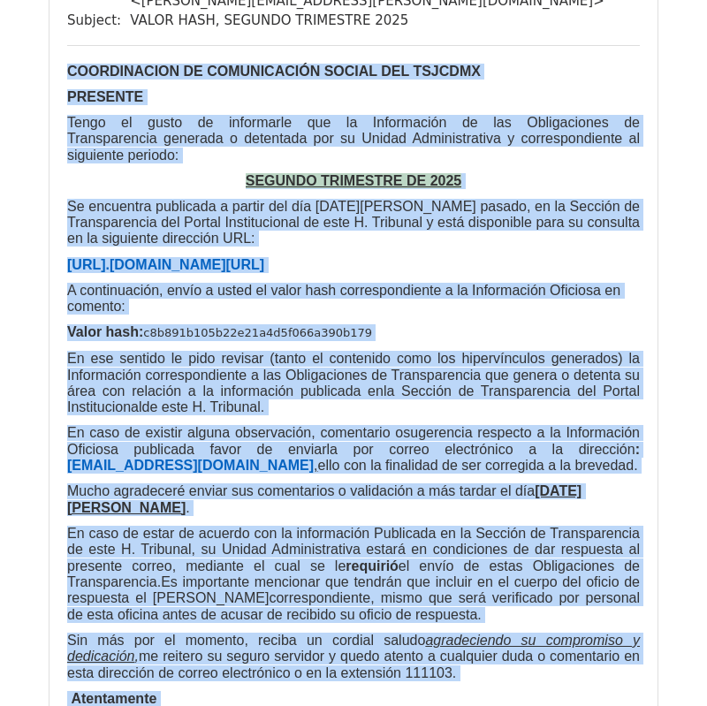
drag, startPoint x: 64, startPoint y: 33, endPoint x: 317, endPoint y: 659, distance: 675.4
click at [317, 659] on div "To: denisse.santoyo@tsjcdmx.gob.mx From: hernan.sanchez@tsjcdmx.gob.mx < hernan…" at bounding box center [353, 360] width 608 height 852
copy div "COORDINACION DE COMUNICACIÓN SOCIAL DEL TSJCDMX PRESENTE Tengo el gusto de info…"
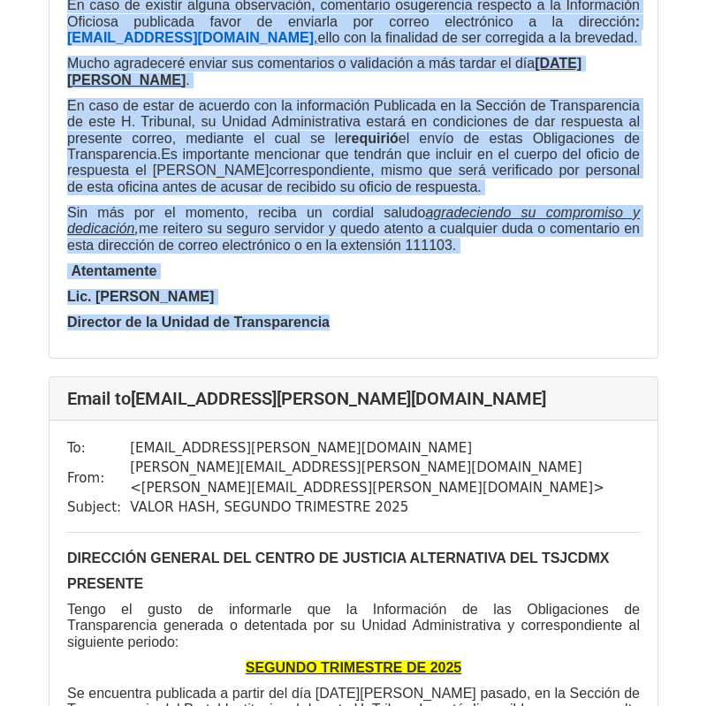
scroll to position [679, 0]
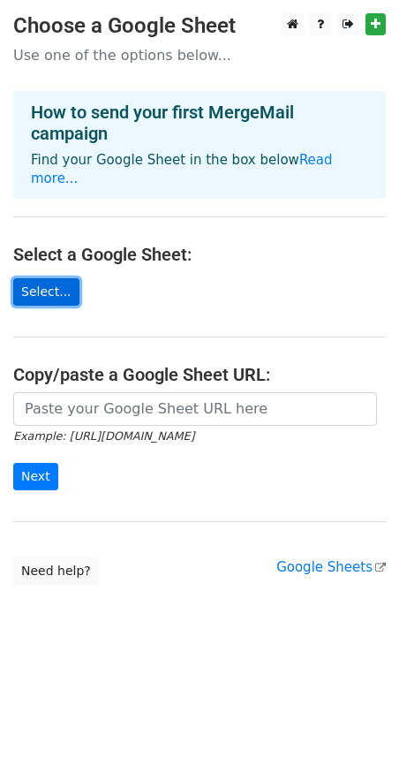
click at [53, 278] on link "Select..." at bounding box center [46, 291] width 66 height 27
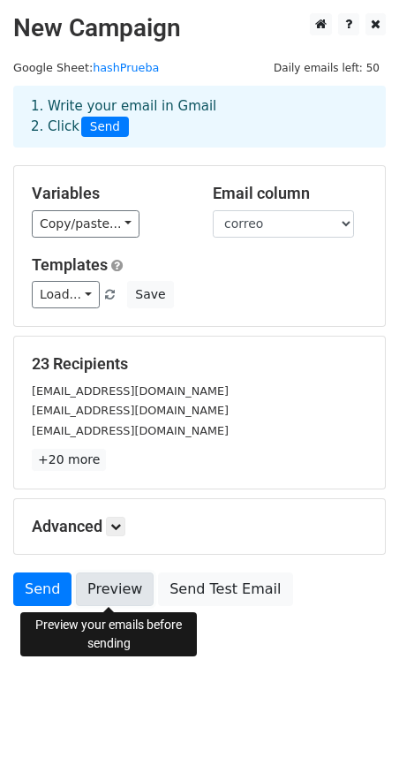
click at [118, 594] on link "Preview" at bounding box center [115, 589] width 78 height 34
click at [136, 595] on link "Preview" at bounding box center [115, 589] width 78 height 34
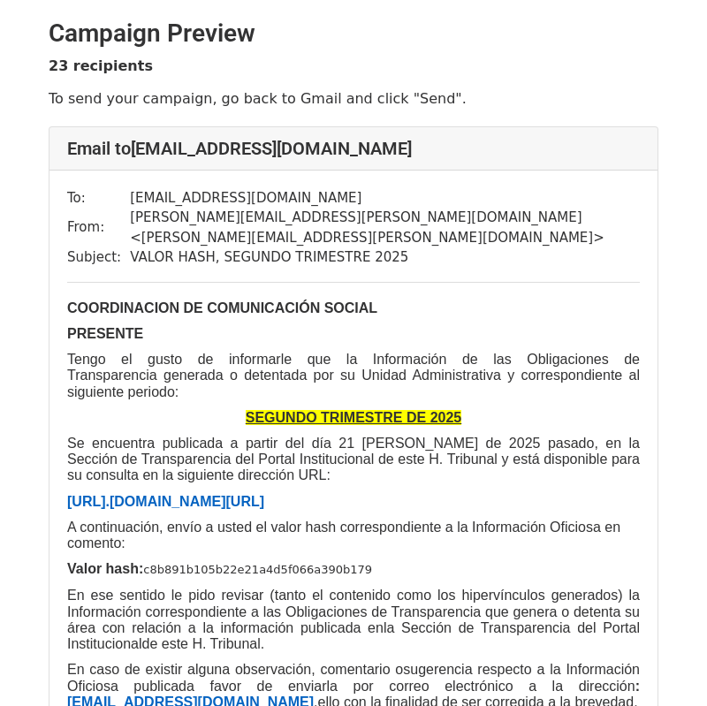
drag, startPoint x: 428, startPoint y: 150, endPoint x: 135, endPoint y: 148, distance: 292.4
click at [135, 148] on h4 "Email to [EMAIL_ADDRESS][DOMAIN_NAME]" at bounding box center [353, 148] width 572 height 21
copy h4 "[EMAIL_ADDRESS][DOMAIN_NAME]"
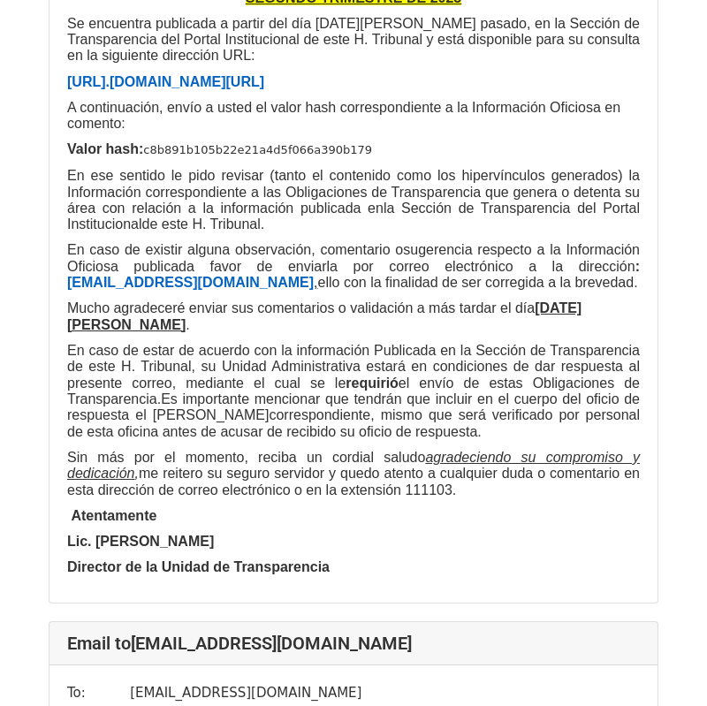
scroll to position [428, 0]
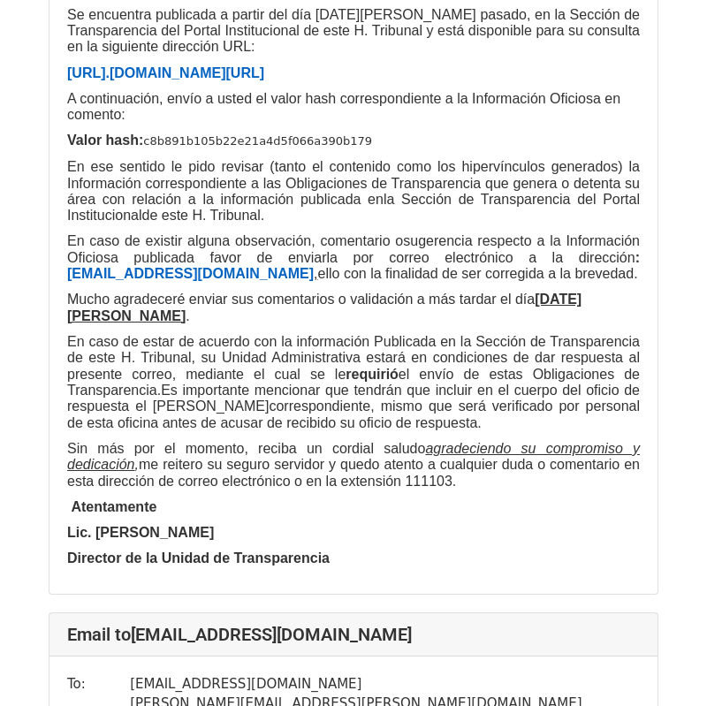
click at [350, 550] on p "Director de la Unidad de Transparencia" at bounding box center [353, 558] width 572 height 16
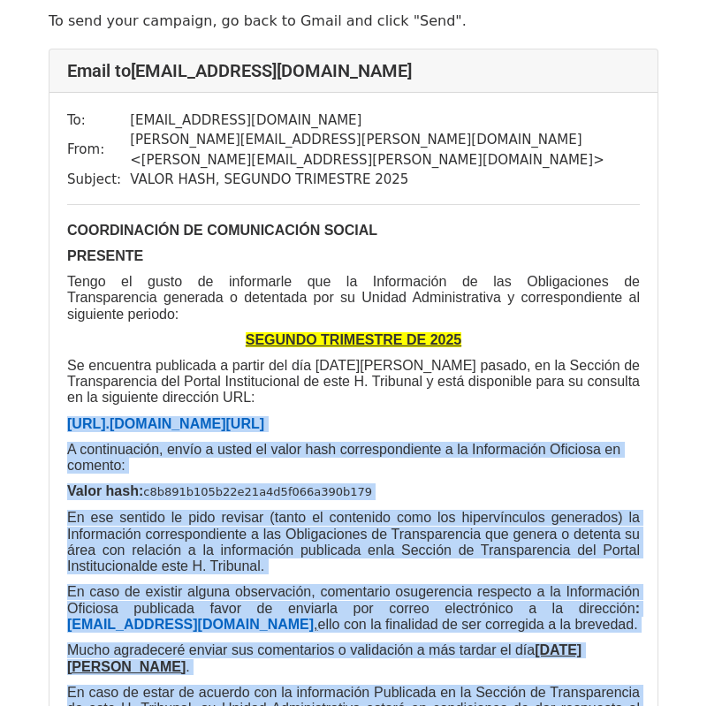
scroll to position [65, 0]
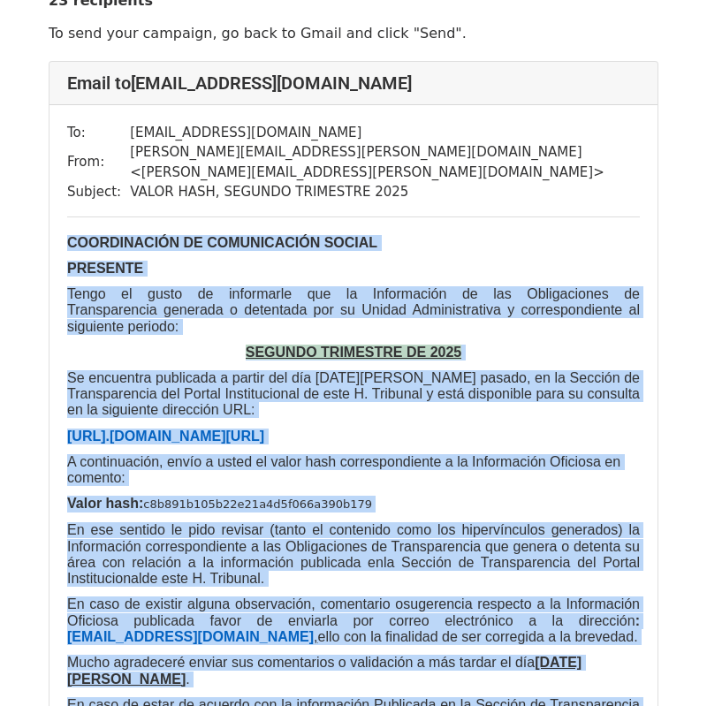
drag, startPoint x: 330, startPoint y: 481, endPoint x: 71, endPoint y: 215, distance: 371.1
click at [71, 235] on div "COORDINACIÓN DE COMUNICACIÓN SOCIAL PRESENTE Tengo el gusto de informarle que l…" at bounding box center [353, 582] width 572 height 695
copy div "COORDINACIÓN DE COMUNICACIÓN SOCIAL PRESENTE Tengo el gusto de informarle que l…"
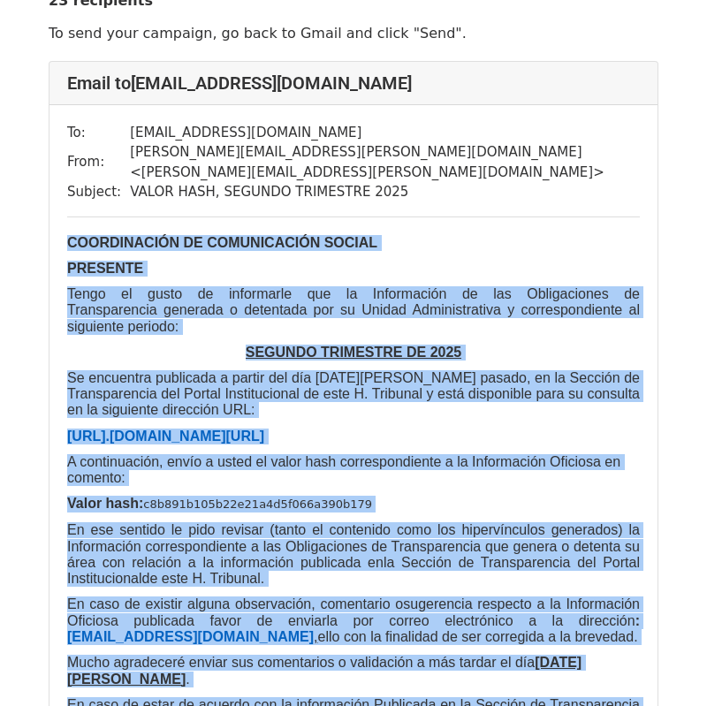
copy div "COORDINACIÓN DE COMUNICACIÓN SOCIAL PRESENTE Tengo el gusto de informarle que l…"
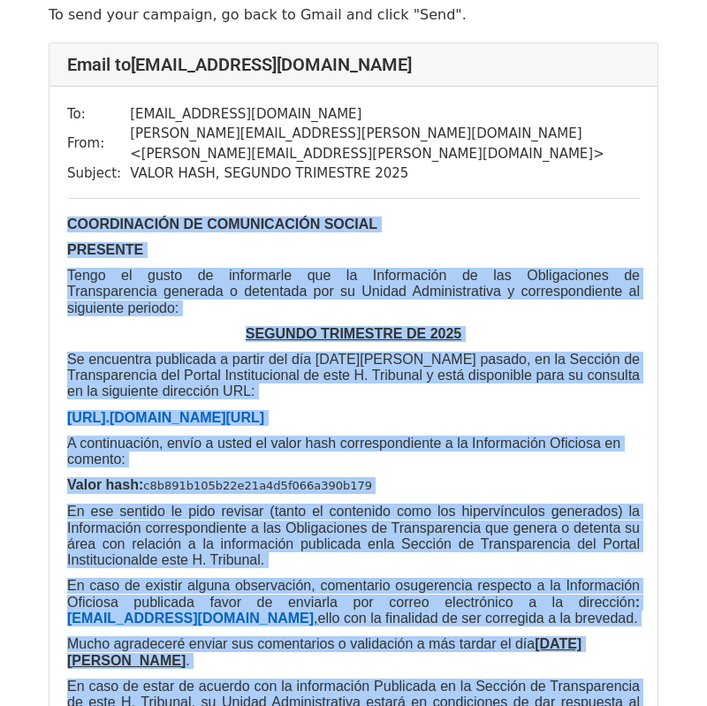
scroll to position [87, 0]
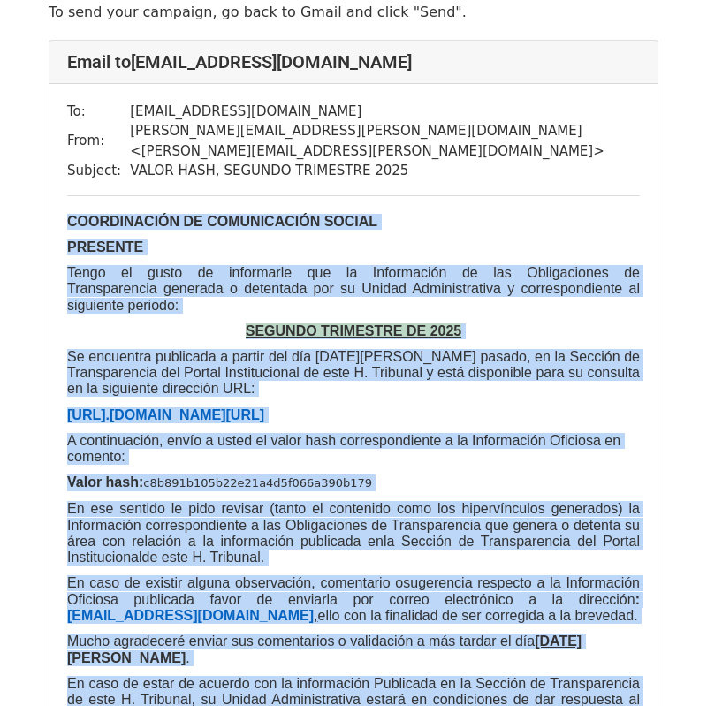
click at [429, 265] on span "Tengo el gusto de informarle que la Información de las Obligaciones de Transpar…" at bounding box center [353, 289] width 572 height 48
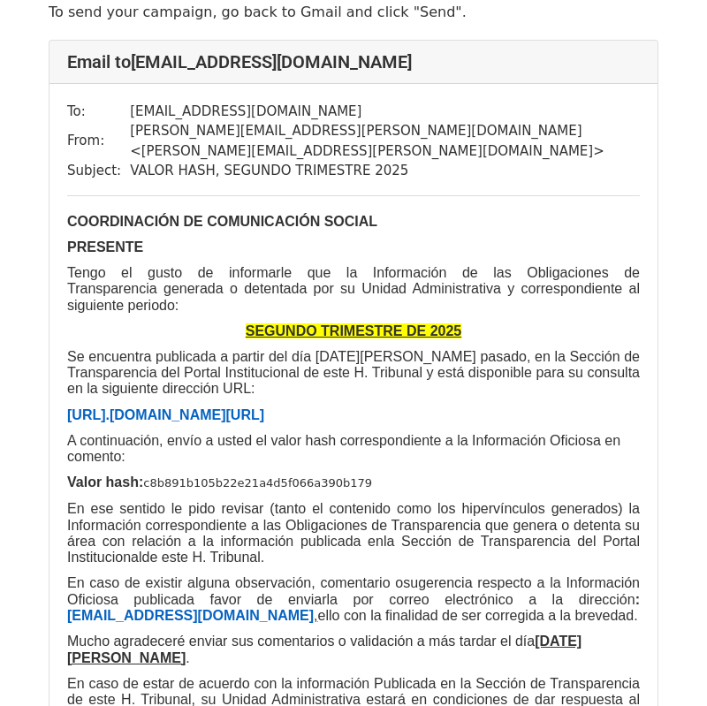
click at [477, 239] on p "PRESENTE" at bounding box center [353, 247] width 572 height 16
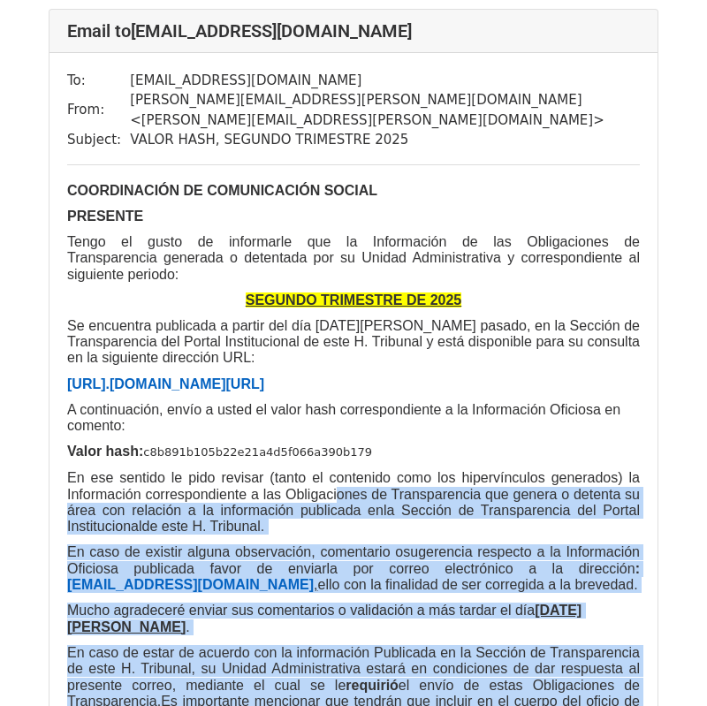
scroll to position [116, 0]
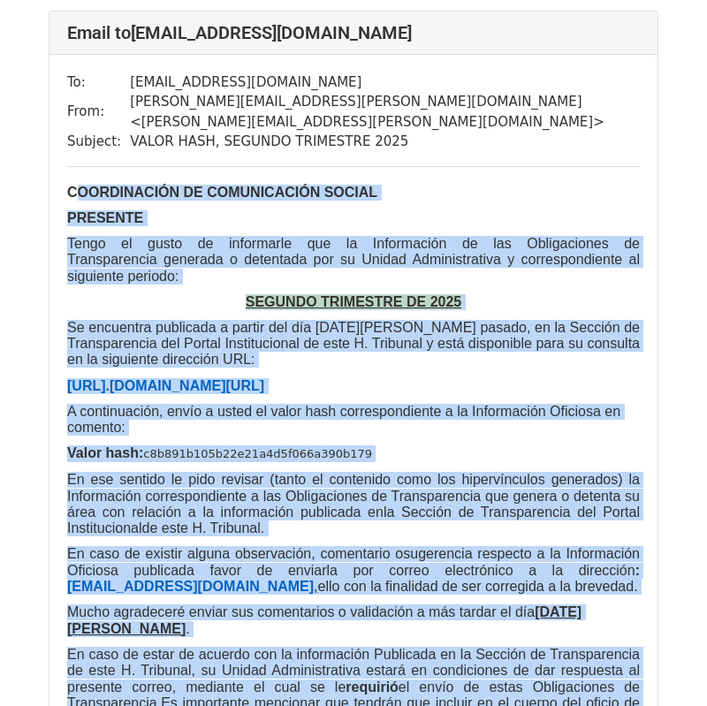
drag, startPoint x: 306, startPoint y: 584, endPoint x: 72, endPoint y: 173, distance: 472.8
click at [72, 185] on div "COORDINACIÓN DE COMUNICACIÓN SOCIAL PRESENTE Tengo el gusto de informarle que l…" at bounding box center [353, 532] width 572 height 695
copy div "COORDINACIÓN DE COMUNICACIÓN SOCIAL PRESENTE Tengo el gusto de informarle que l…"
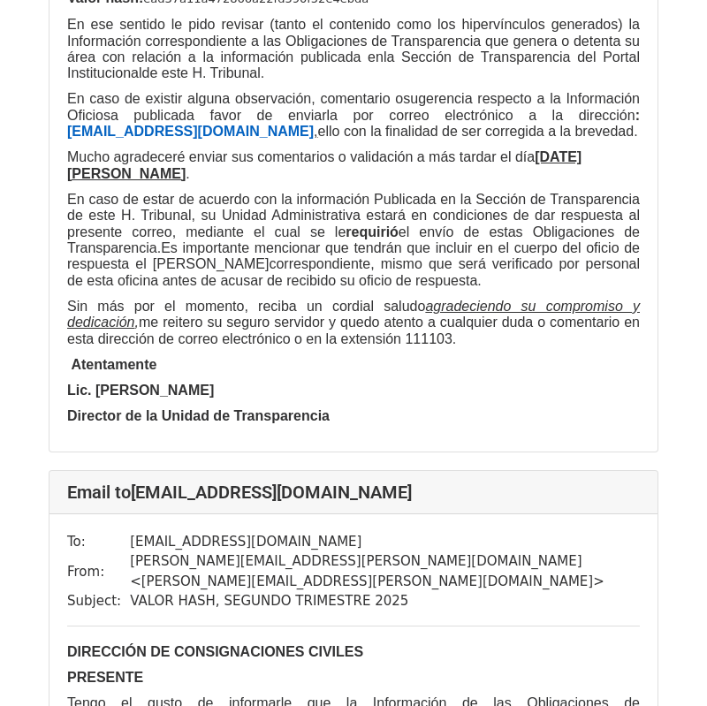
scroll to position [2422, 0]
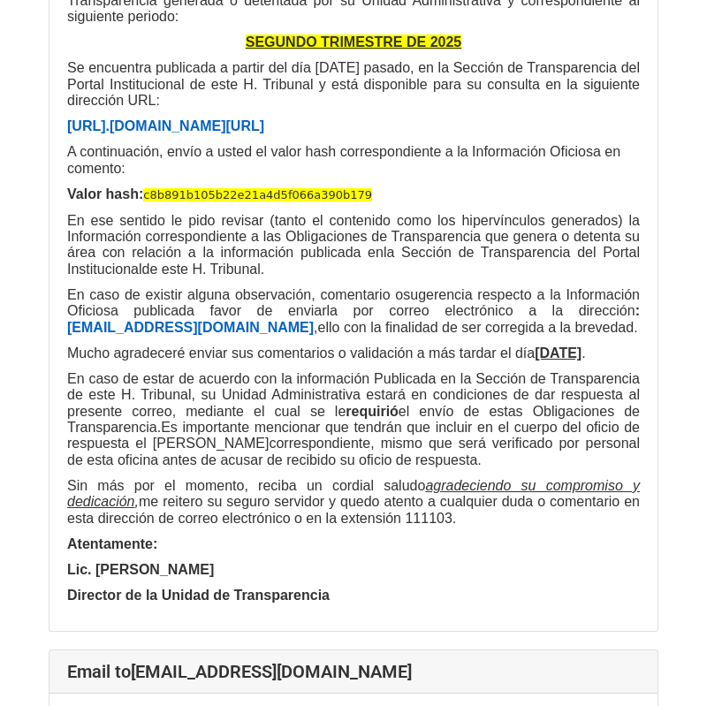
scroll to position [362, 0]
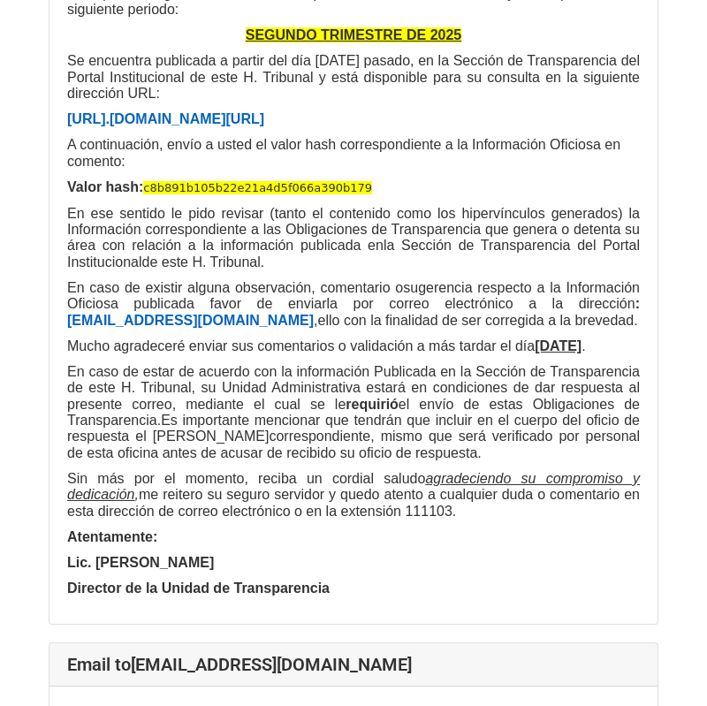
click at [320, 471] on span "Sin más por el momento, reciba un cordial saludo agradeciendo su compromiso y d…" at bounding box center [353, 495] width 572 height 48
